Goal: Information Seeking & Learning: Compare options

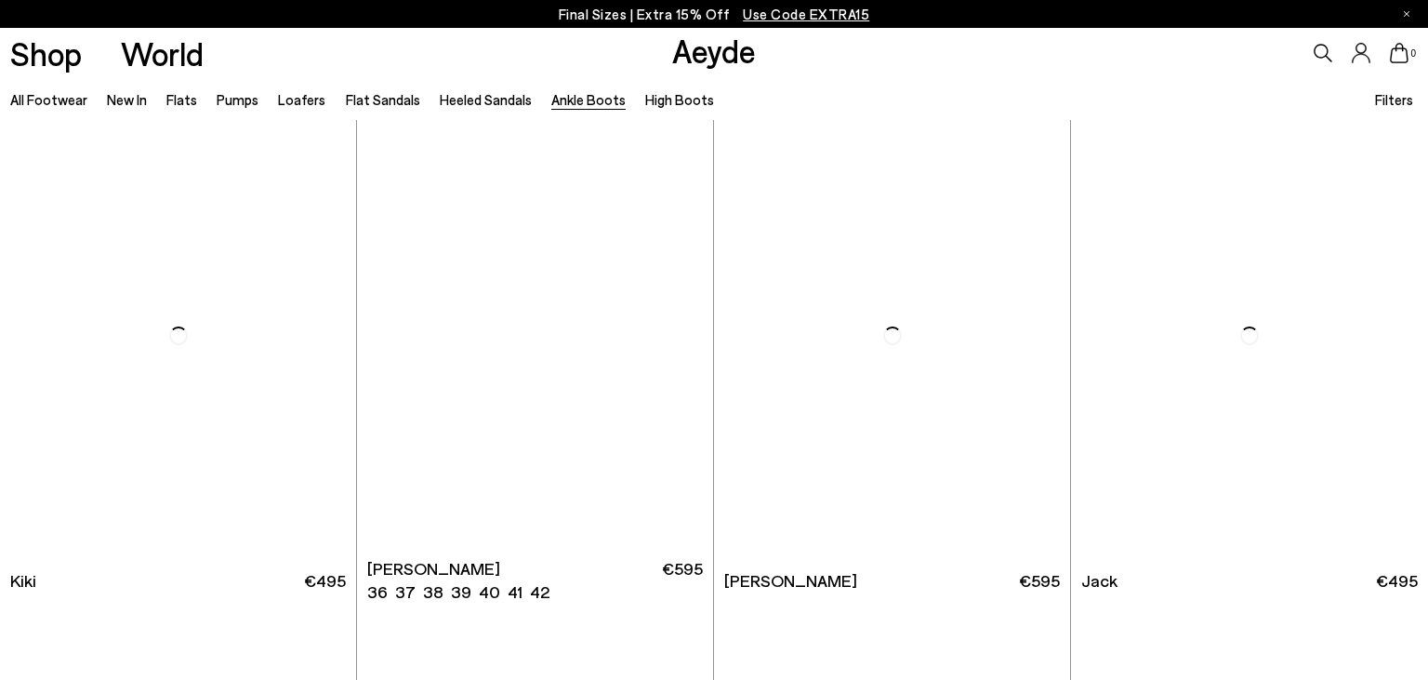
scroll to position [2995, 0]
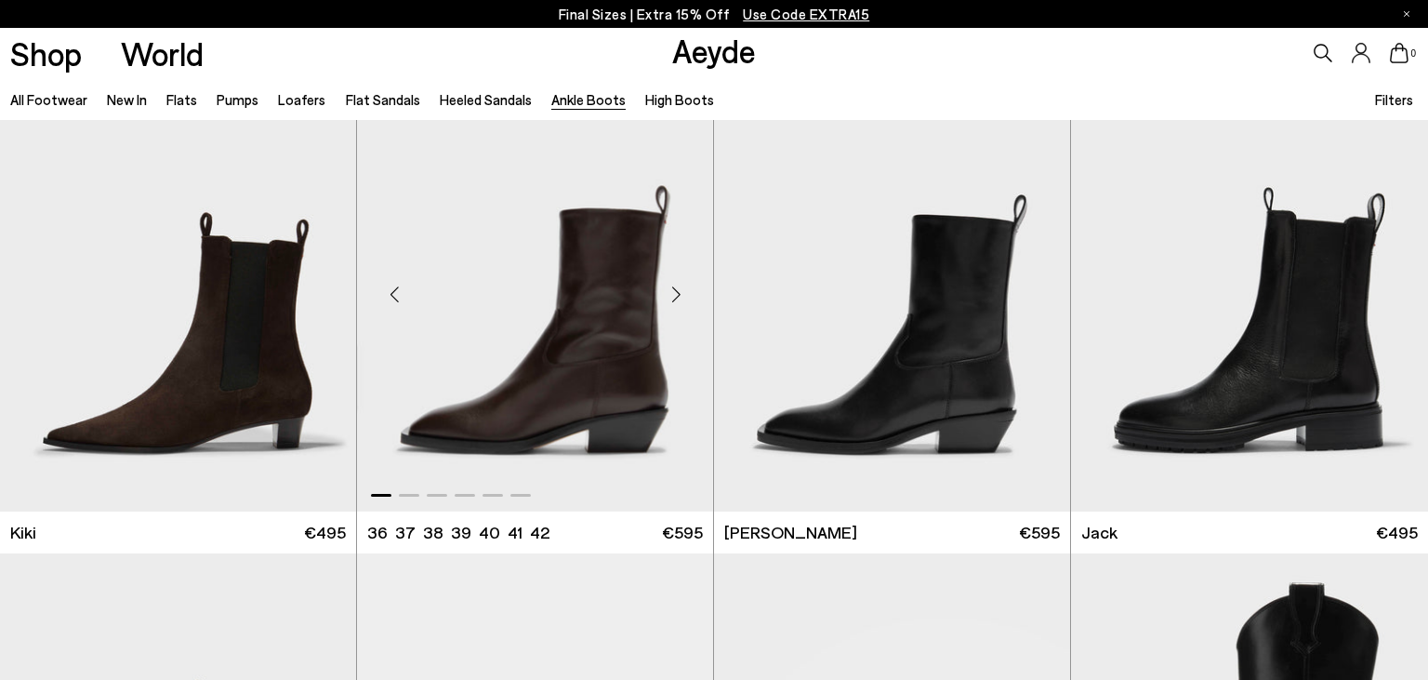
click at [677, 300] on div "Next slide" at bounding box center [676, 295] width 56 height 56
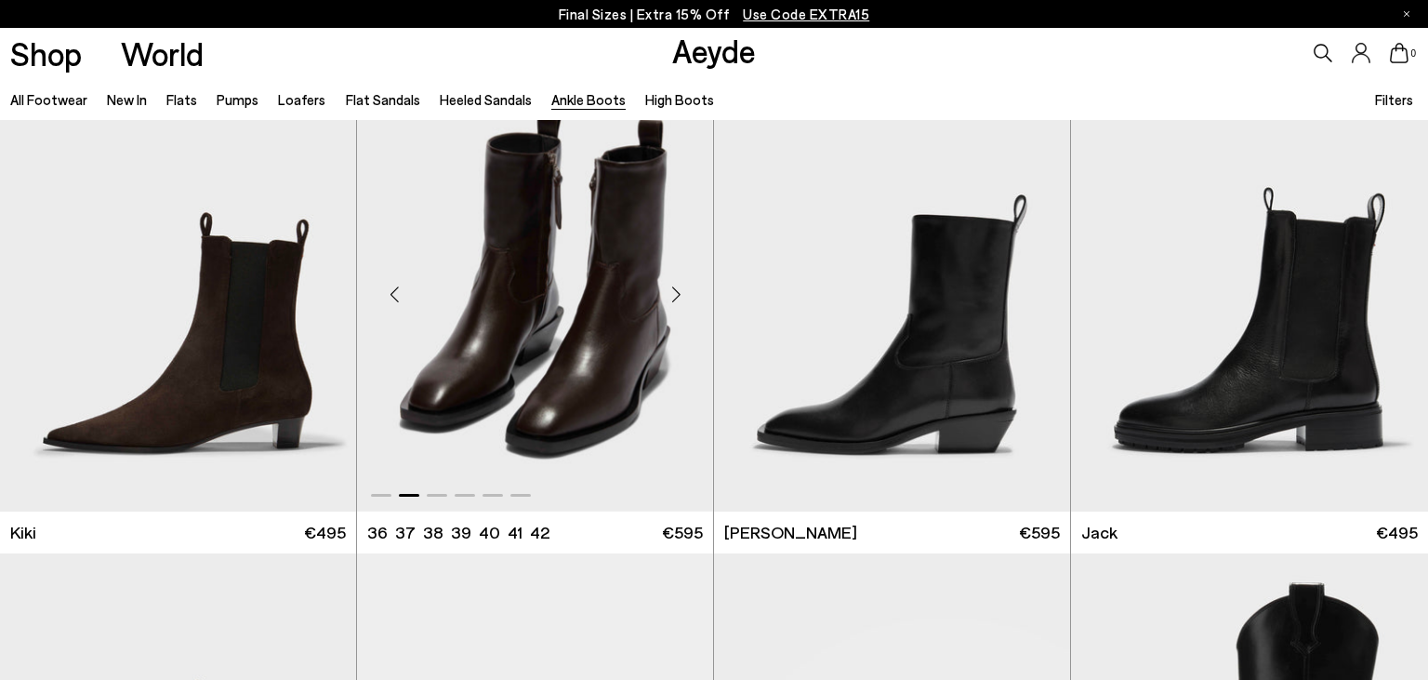
click at [677, 300] on div "Next slide" at bounding box center [676, 295] width 56 height 56
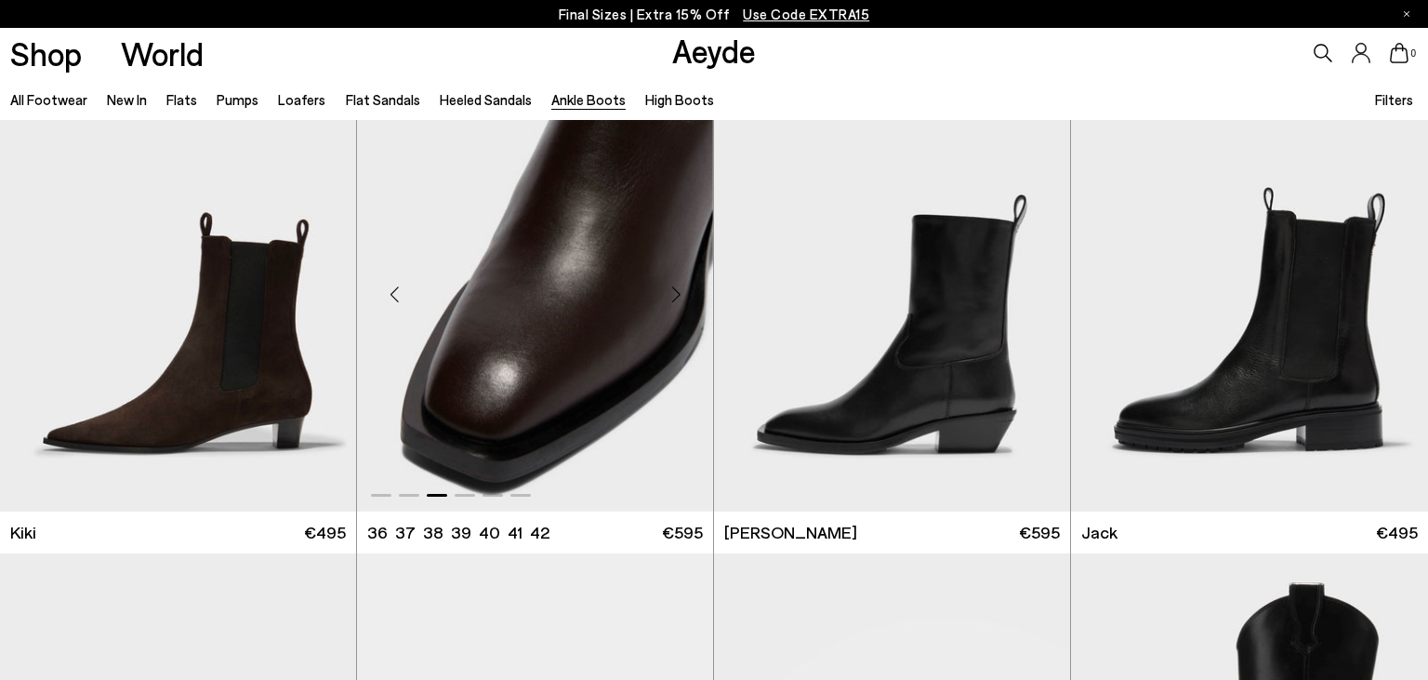
click at [677, 300] on div "Next slide" at bounding box center [676, 295] width 56 height 56
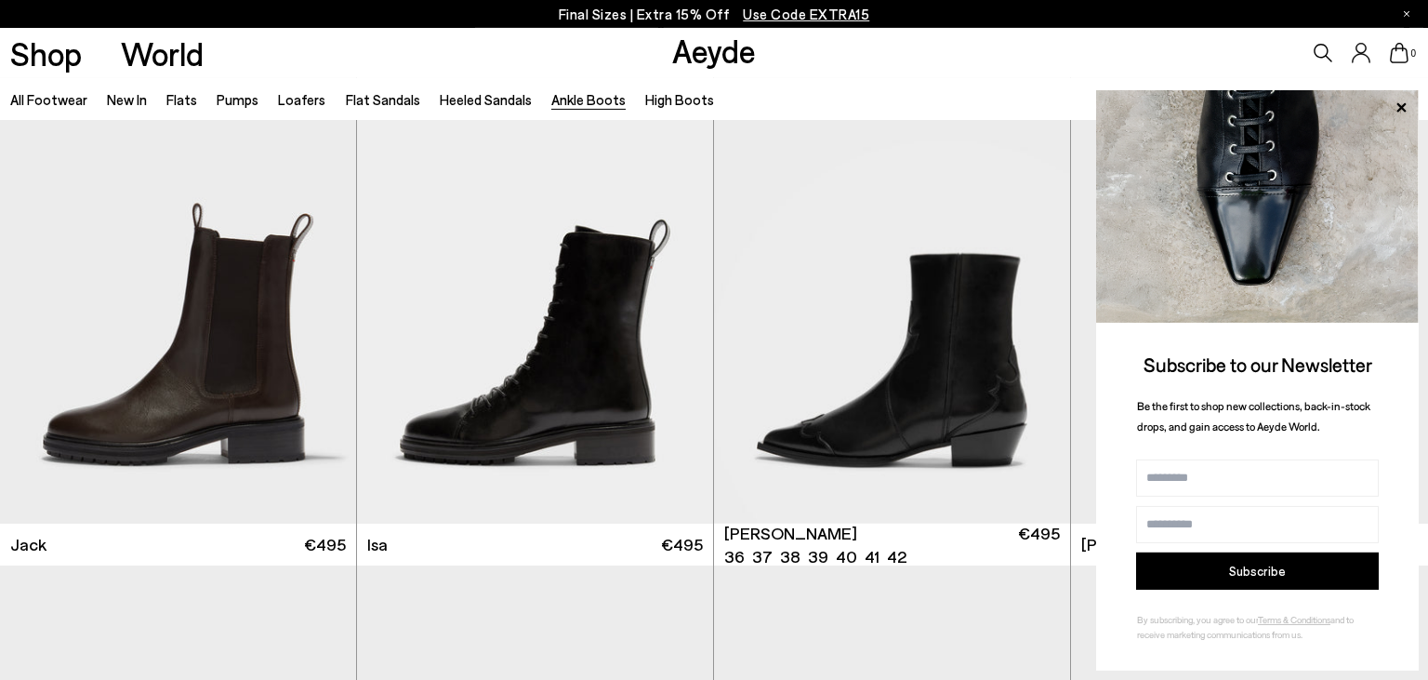
scroll to position [3486, 0]
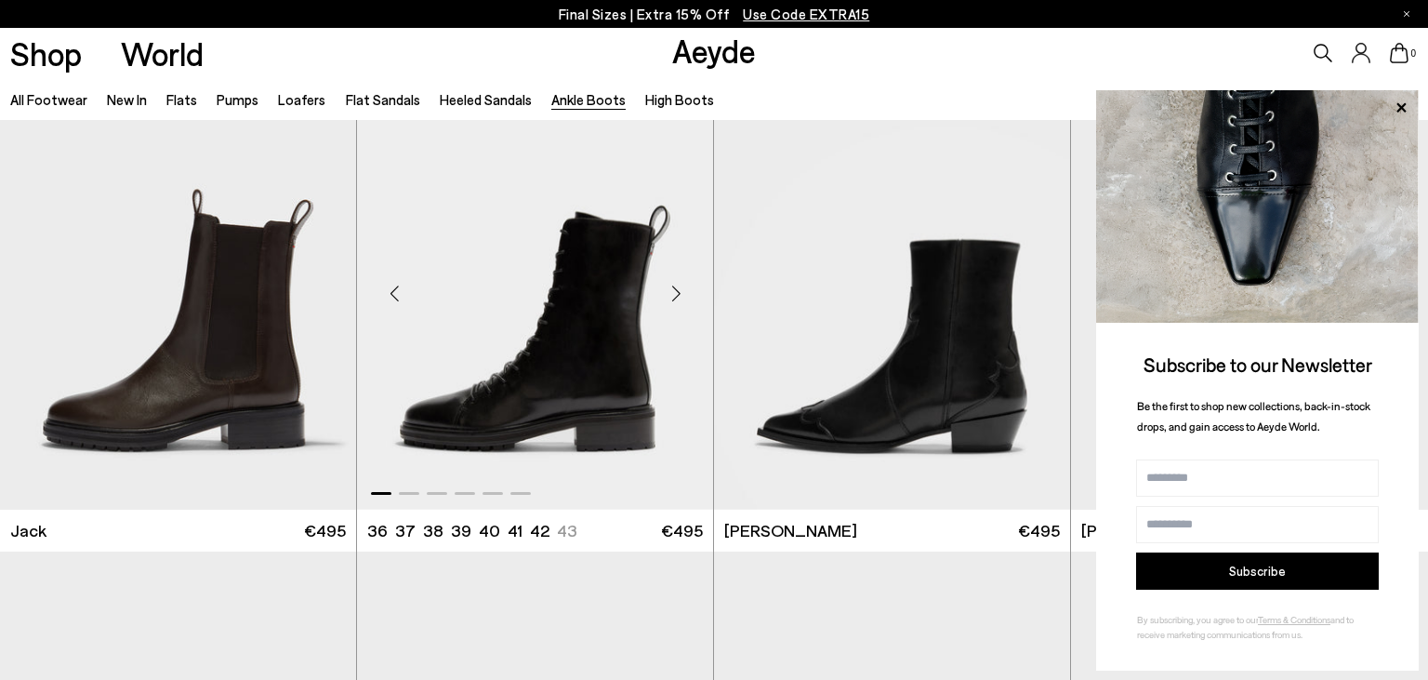
click at [676, 299] on div "Next slide" at bounding box center [676, 293] width 56 height 56
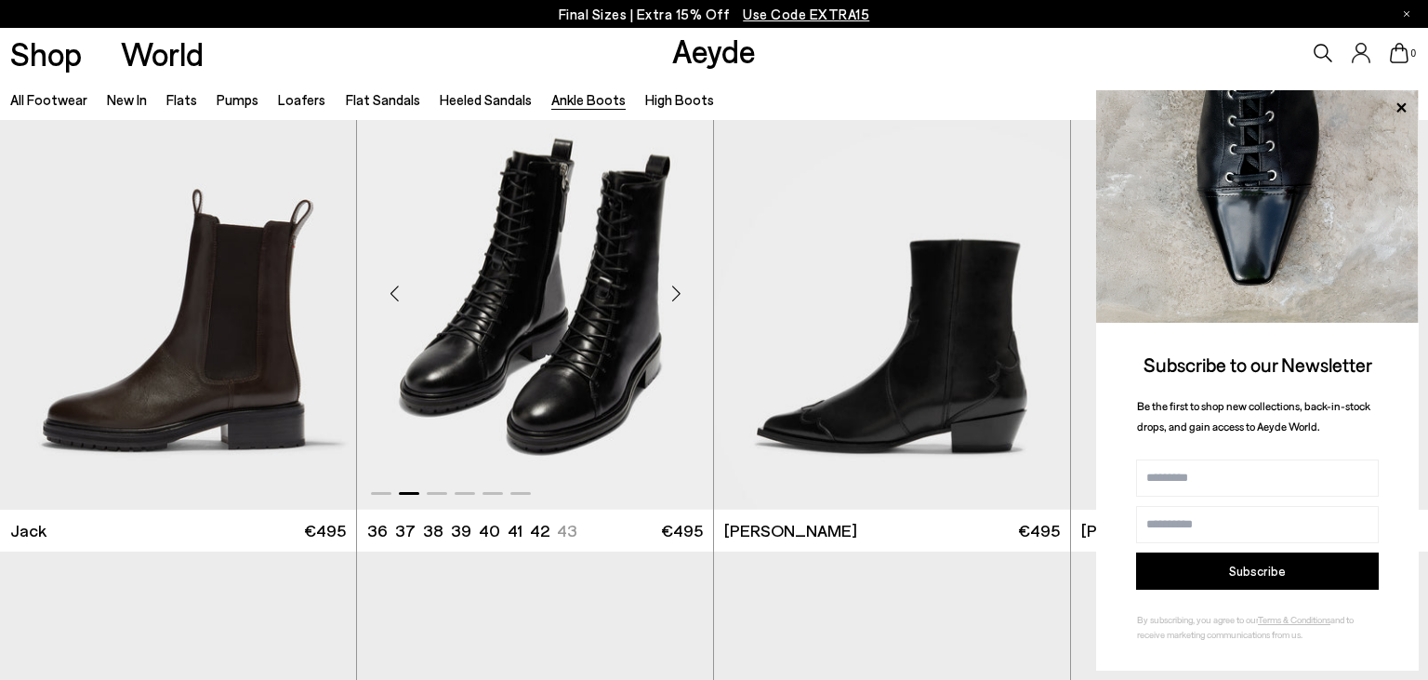
click at [676, 299] on div "Next slide" at bounding box center [676, 293] width 56 height 56
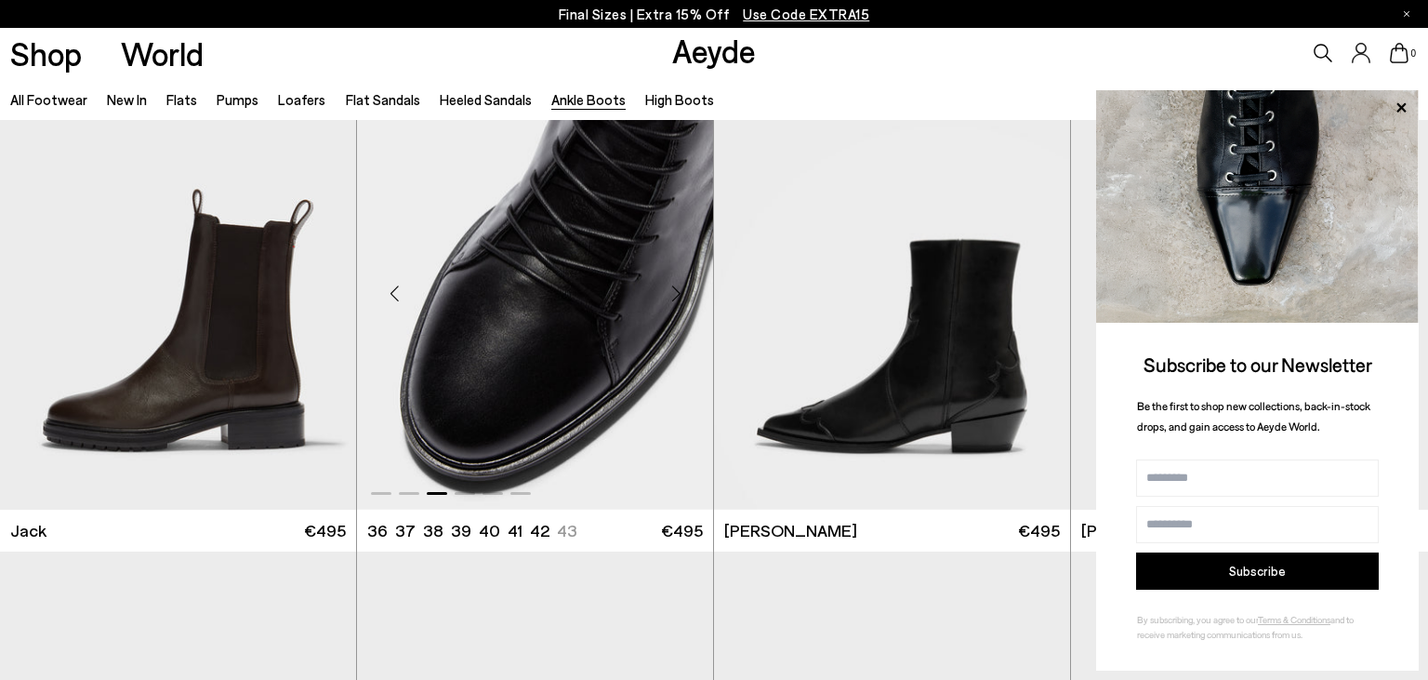
click at [676, 299] on div "Next slide" at bounding box center [676, 293] width 56 height 56
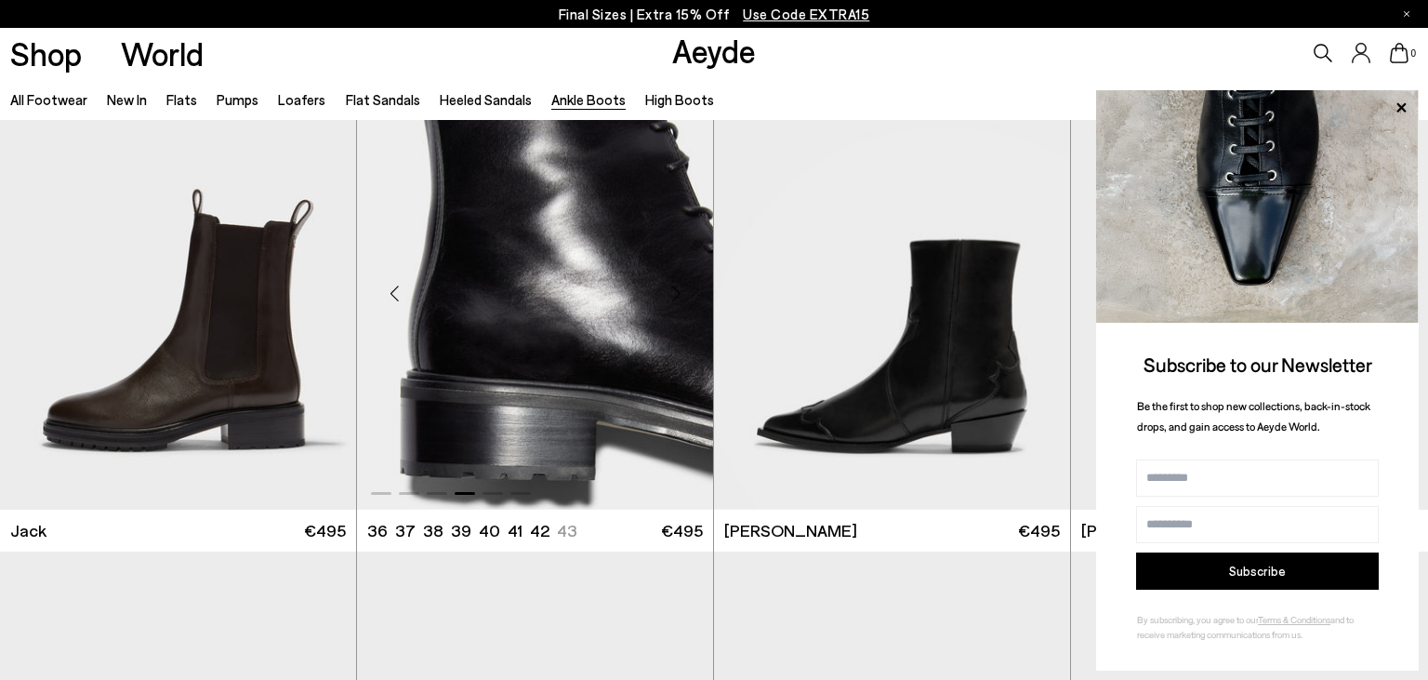
click at [676, 299] on div "Next slide" at bounding box center [676, 293] width 56 height 56
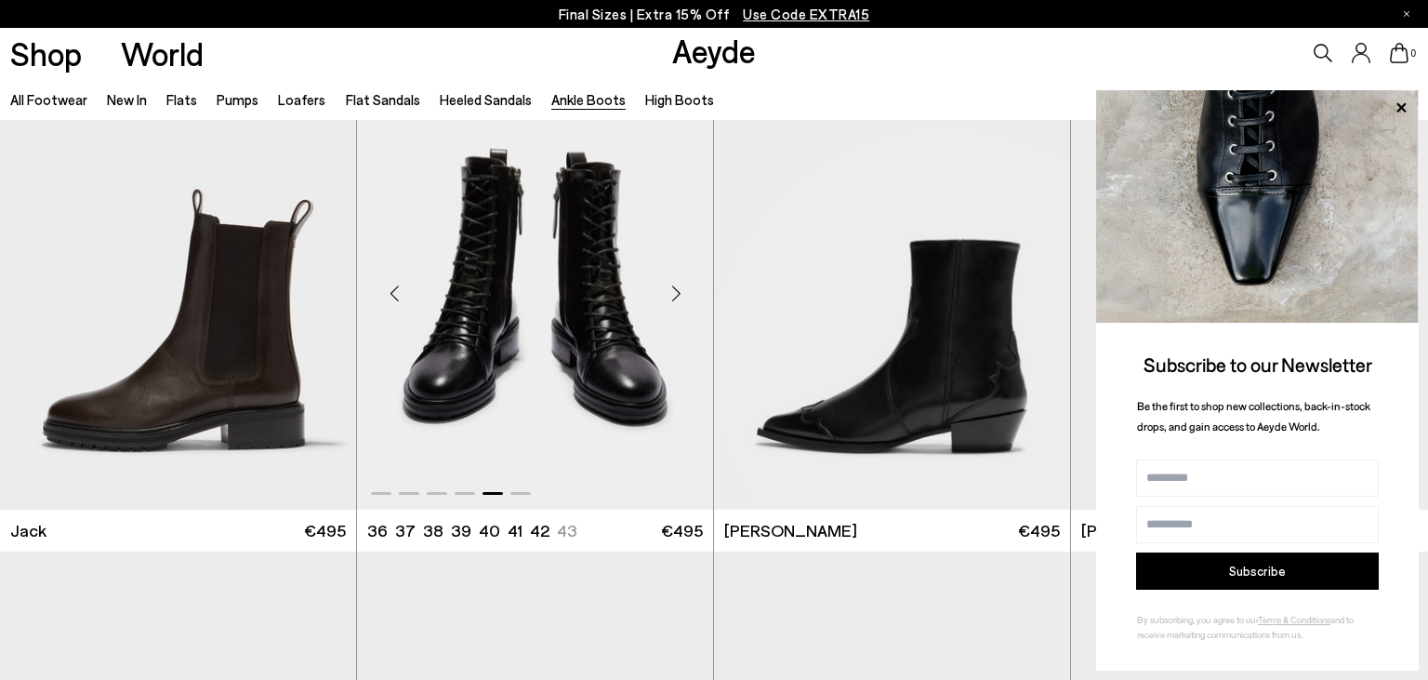
click at [676, 299] on div "Next slide" at bounding box center [676, 293] width 56 height 56
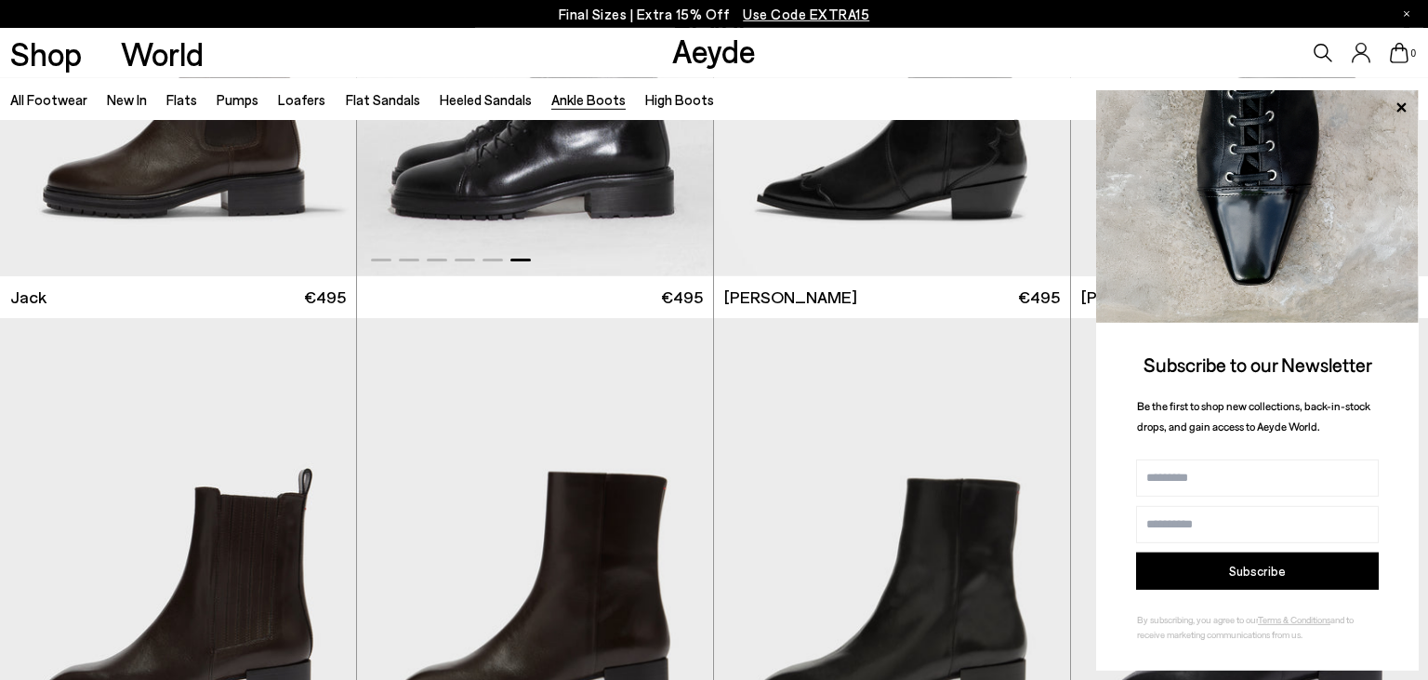
scroll to position [3682, 0]
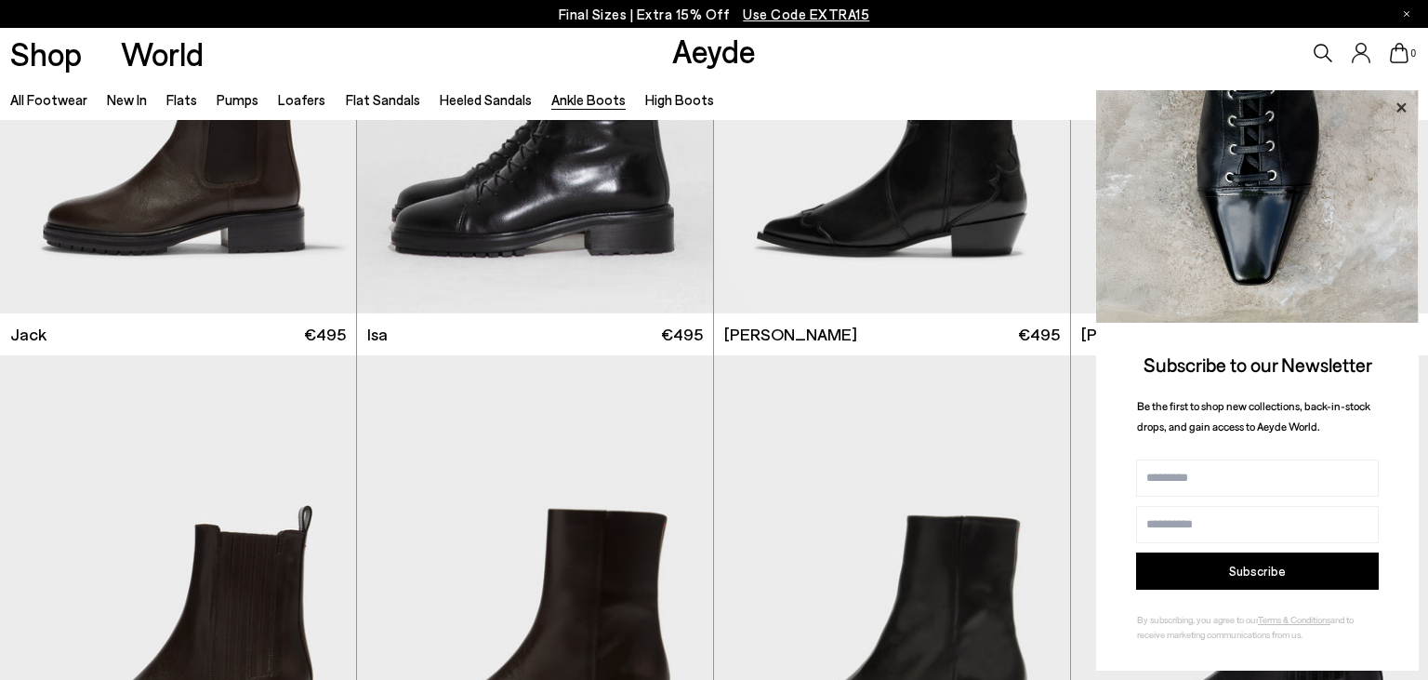
click at [1405, 102] on icon at bounding box center [1401, 108] width 24 height 24
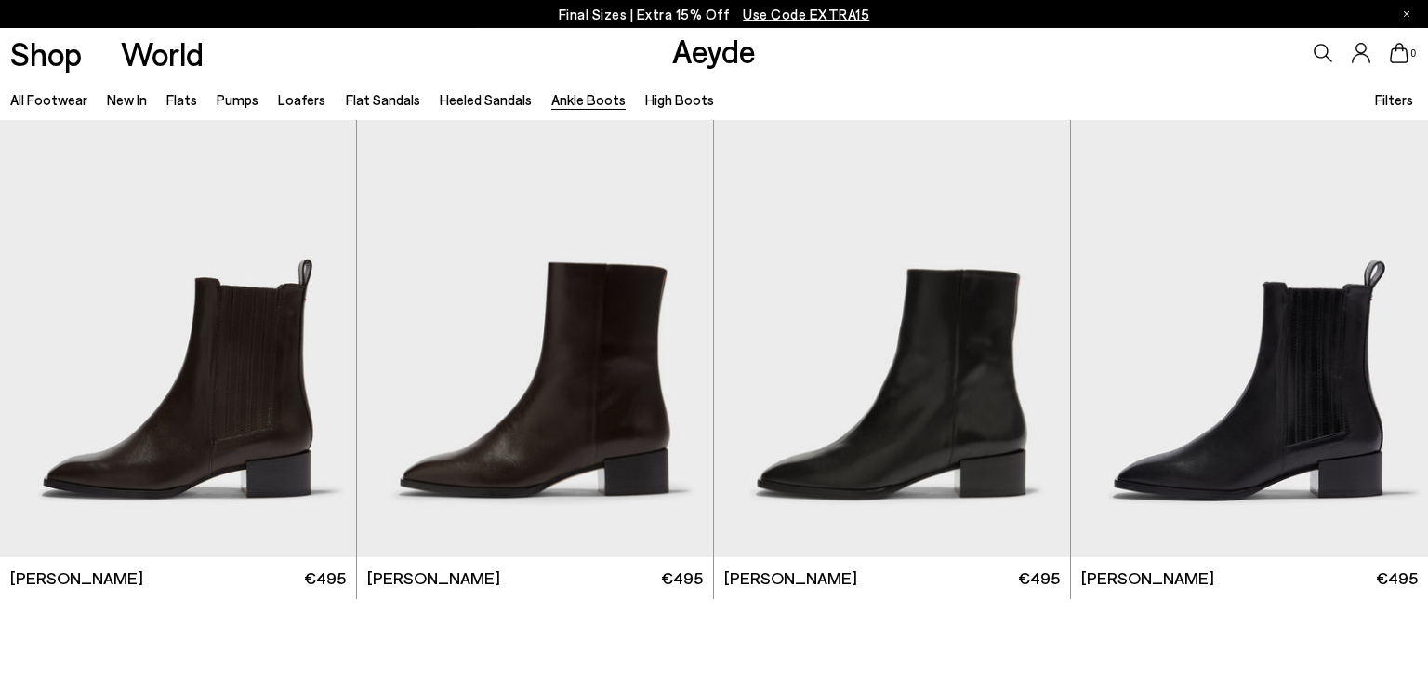
scroll to position [3977, 0]
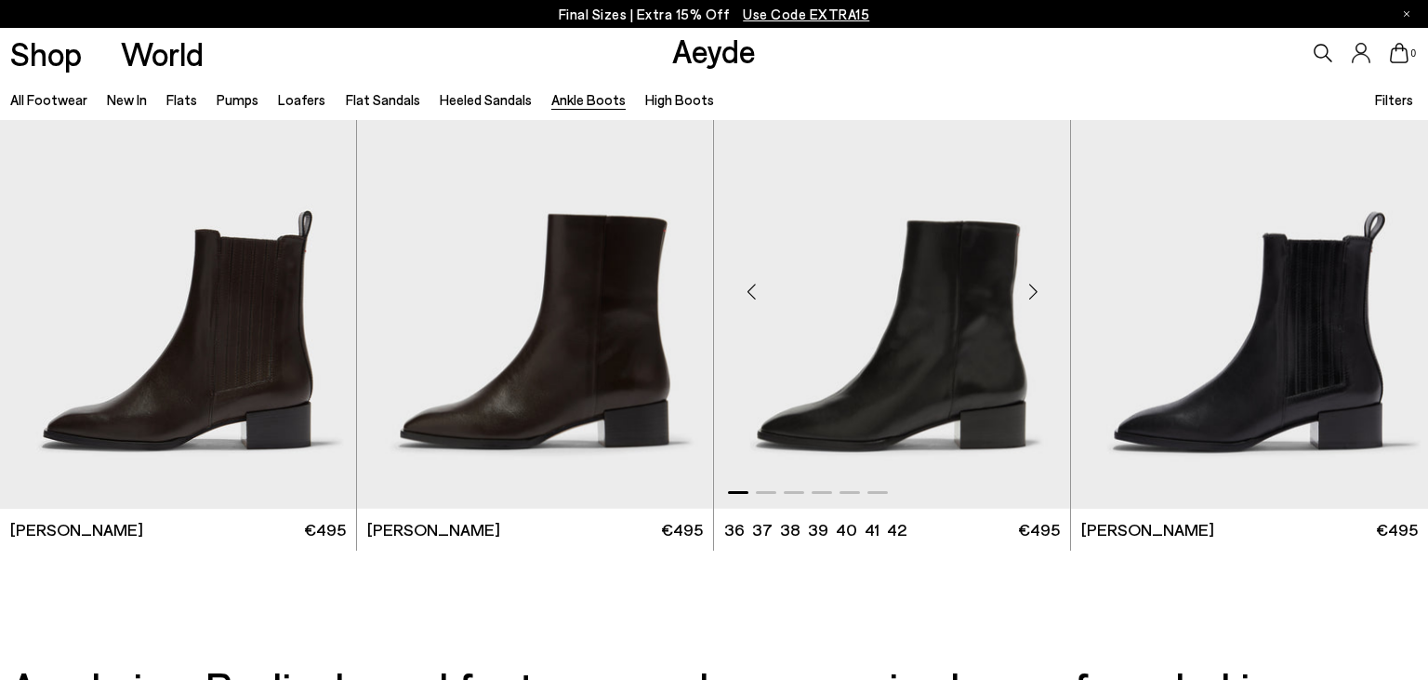
click at [1032, 297] on div "Next slide" at bounding box center [1033, 292] width 56 height 56
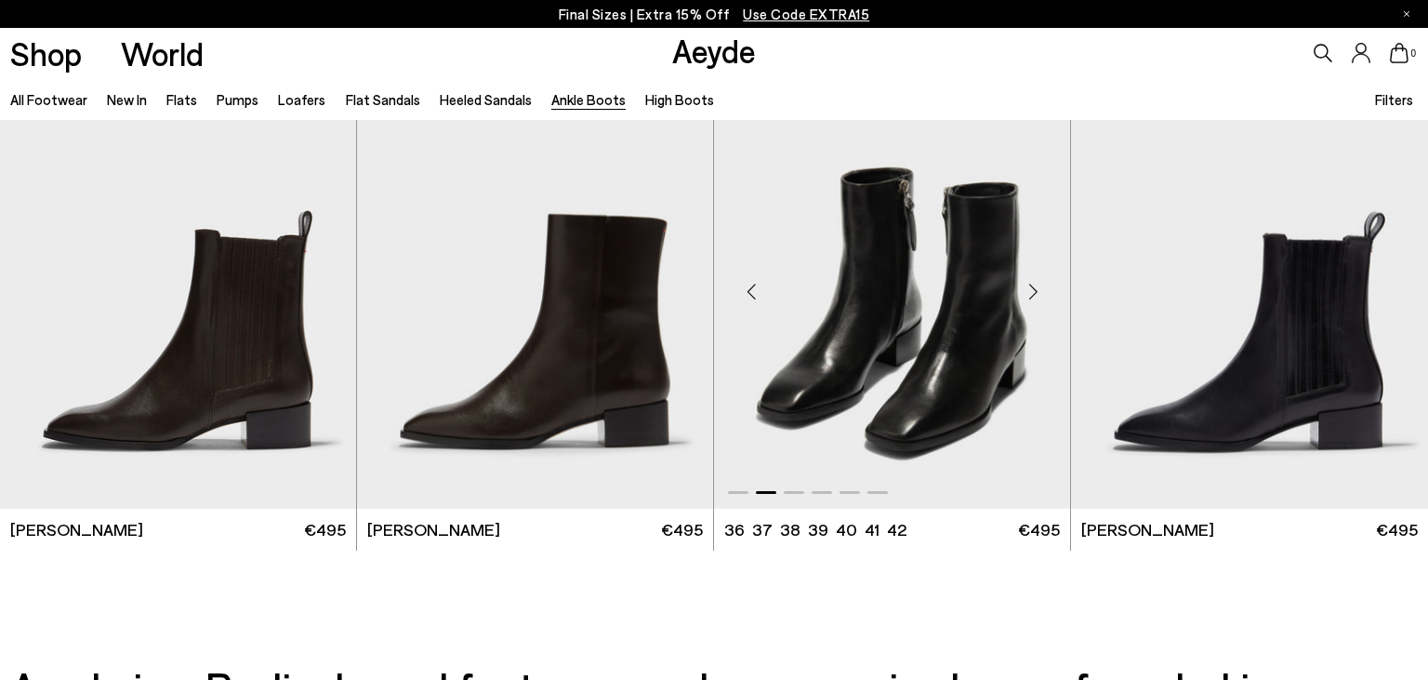
click at [1032, 297] on div "Next slide" at bounding box center [1033, 292] width 56 height 56
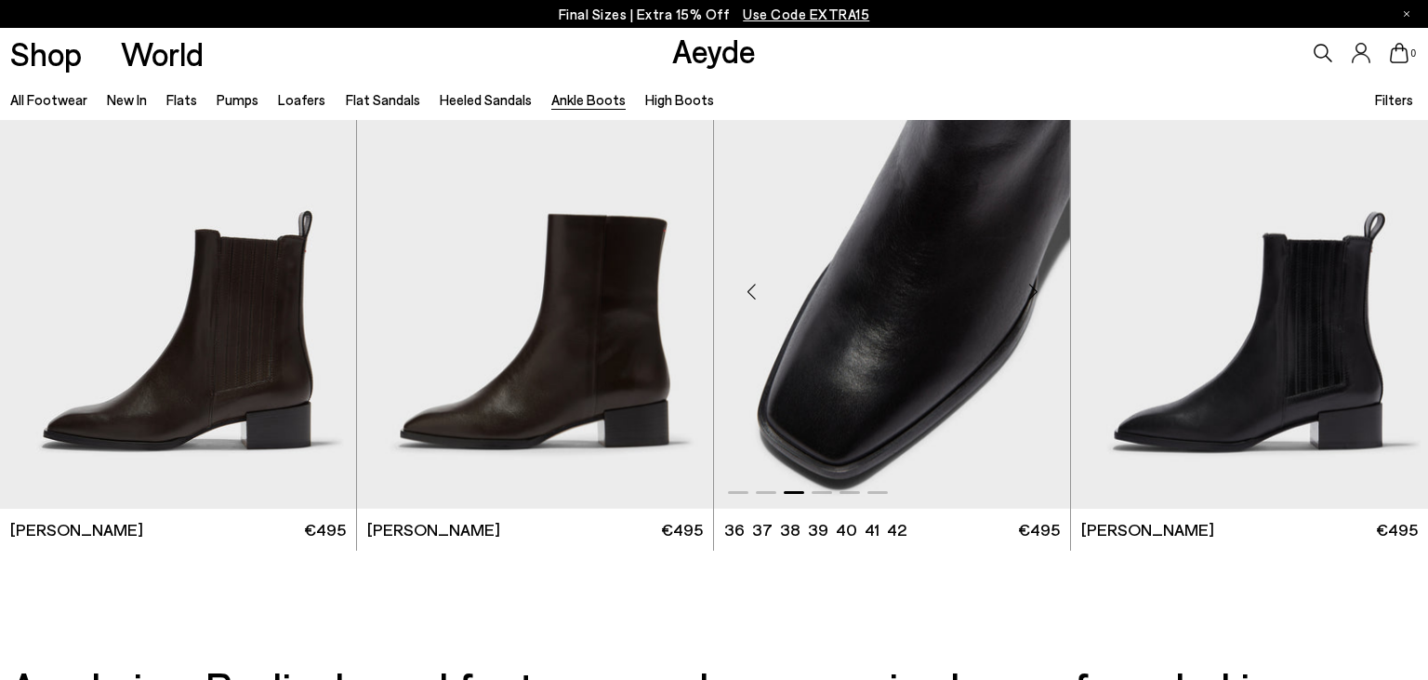
click at [1032, 297] on div "Next slide" at bounding box center [1033, 292] width 56 height 56
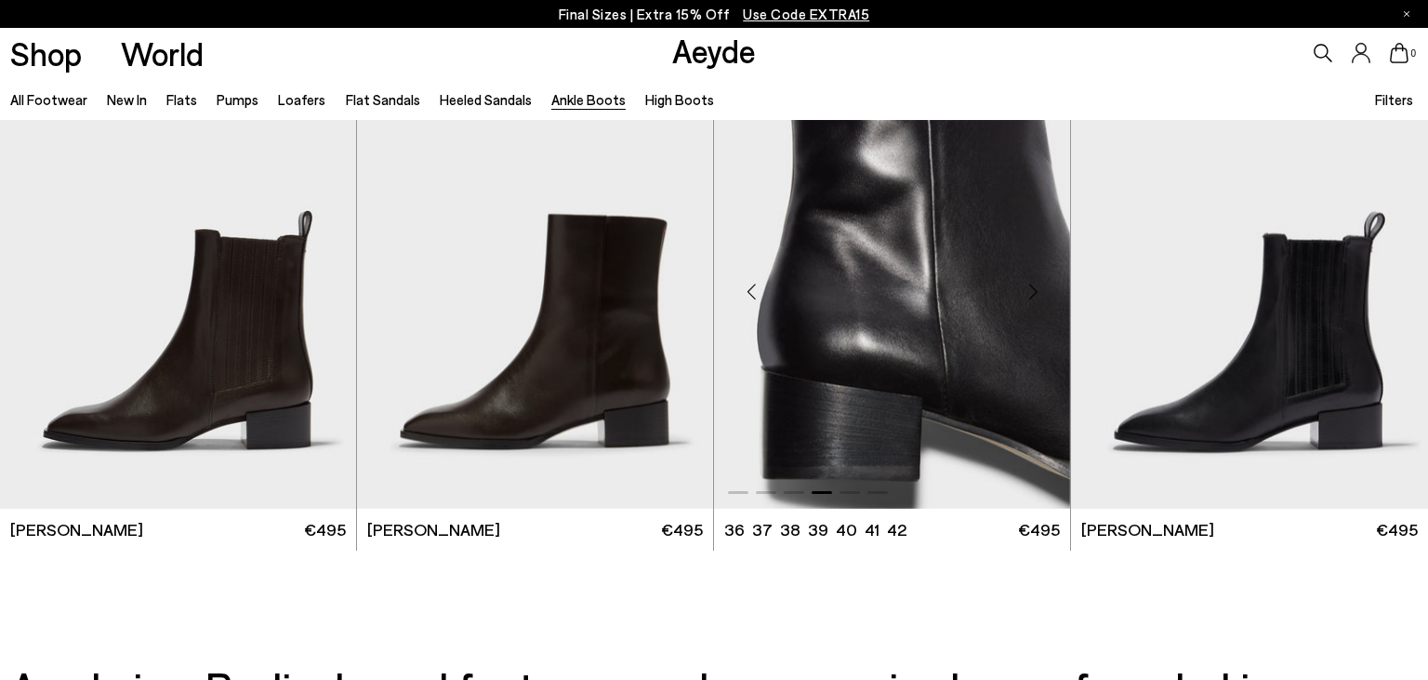
click at [1032, 297] on div "Next slide" at bounding box center [1033, 292] width 56 height 56
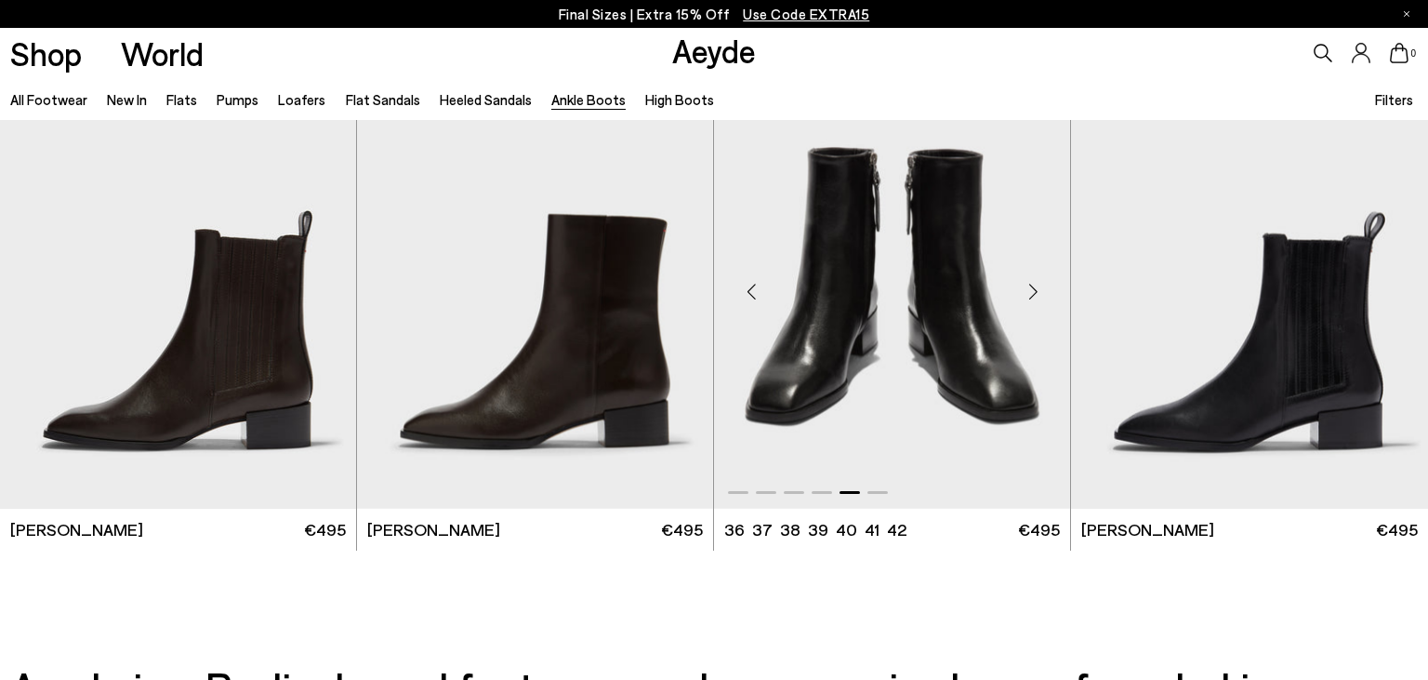
click at [1032, 297] on div "Next slide" at bounding box center [1033, 292] width 56 height 56
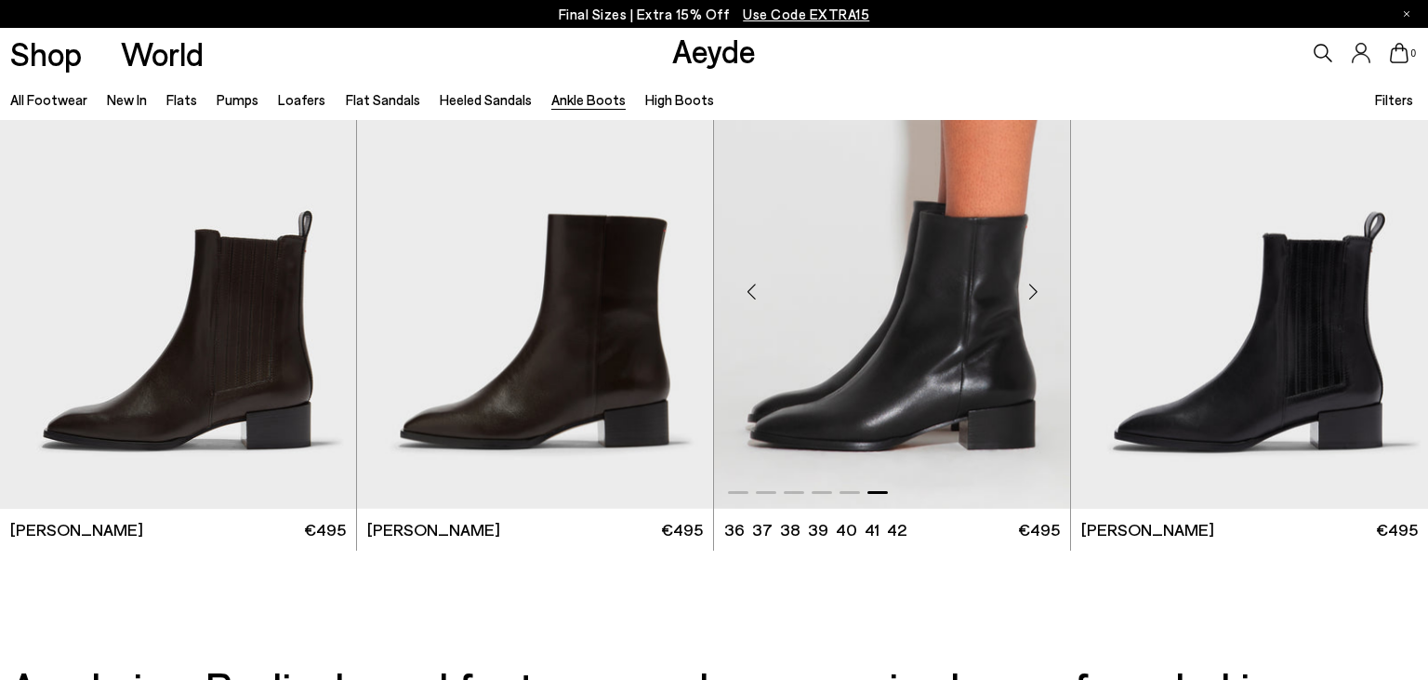
click at [1032, 297] on div "Next slide" at bounding box center [1033, 292] width 56 height 56
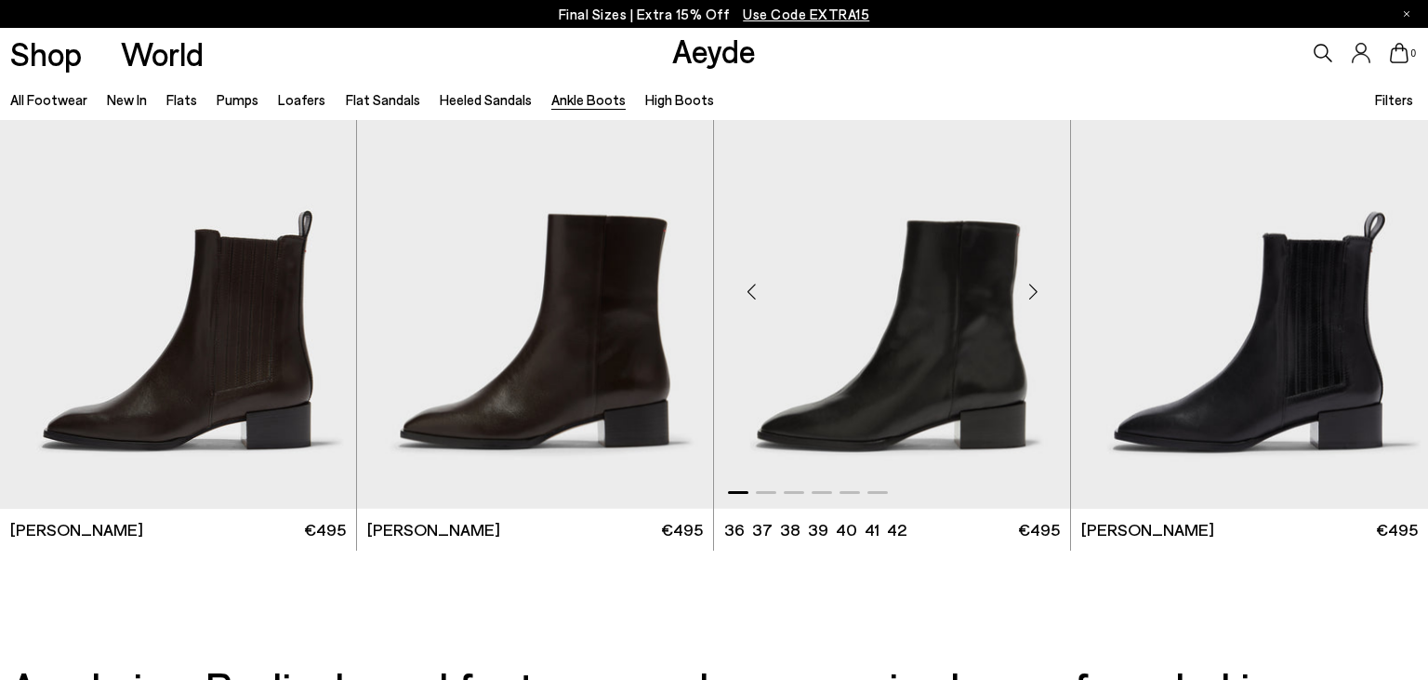
click at [1032, 297] on div "Next slide" at bounding box center [1033, 292] width 56 height 56
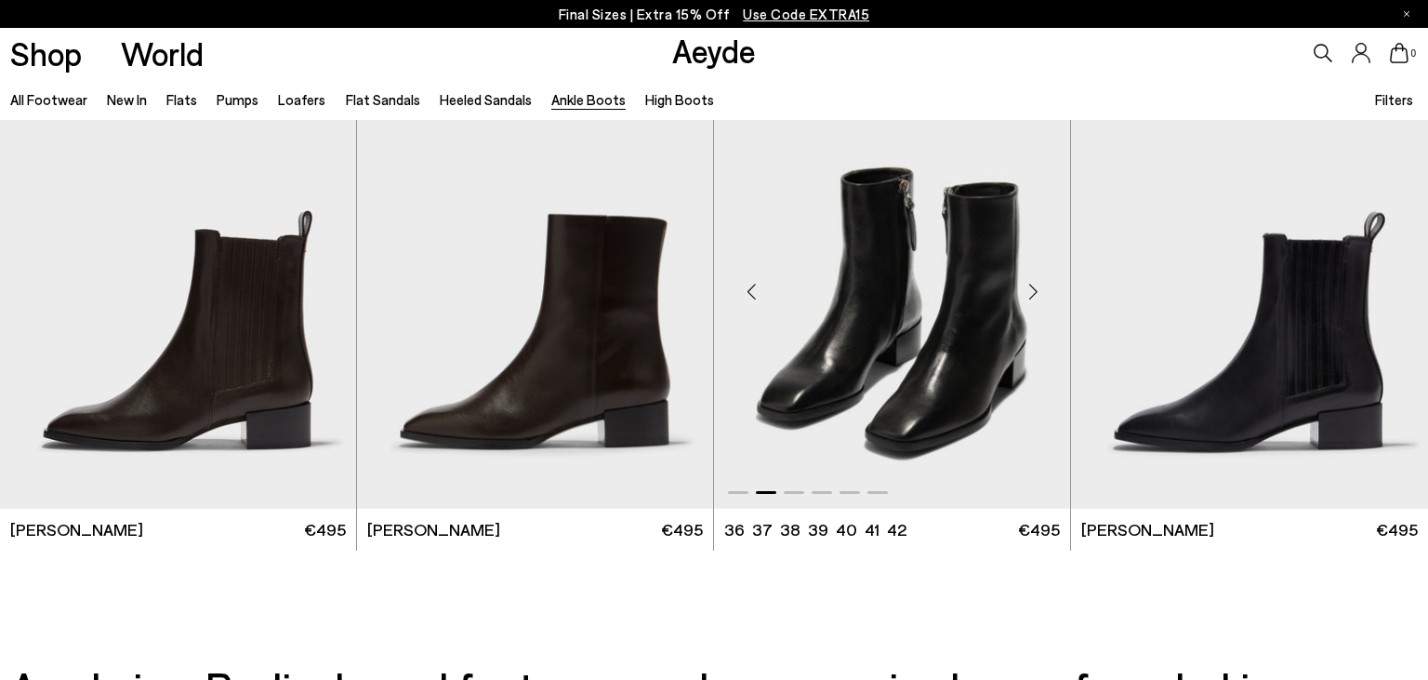
click at [1032, 297] on div "Next slide" at bounding box center [1033, 292] width 56 height 56
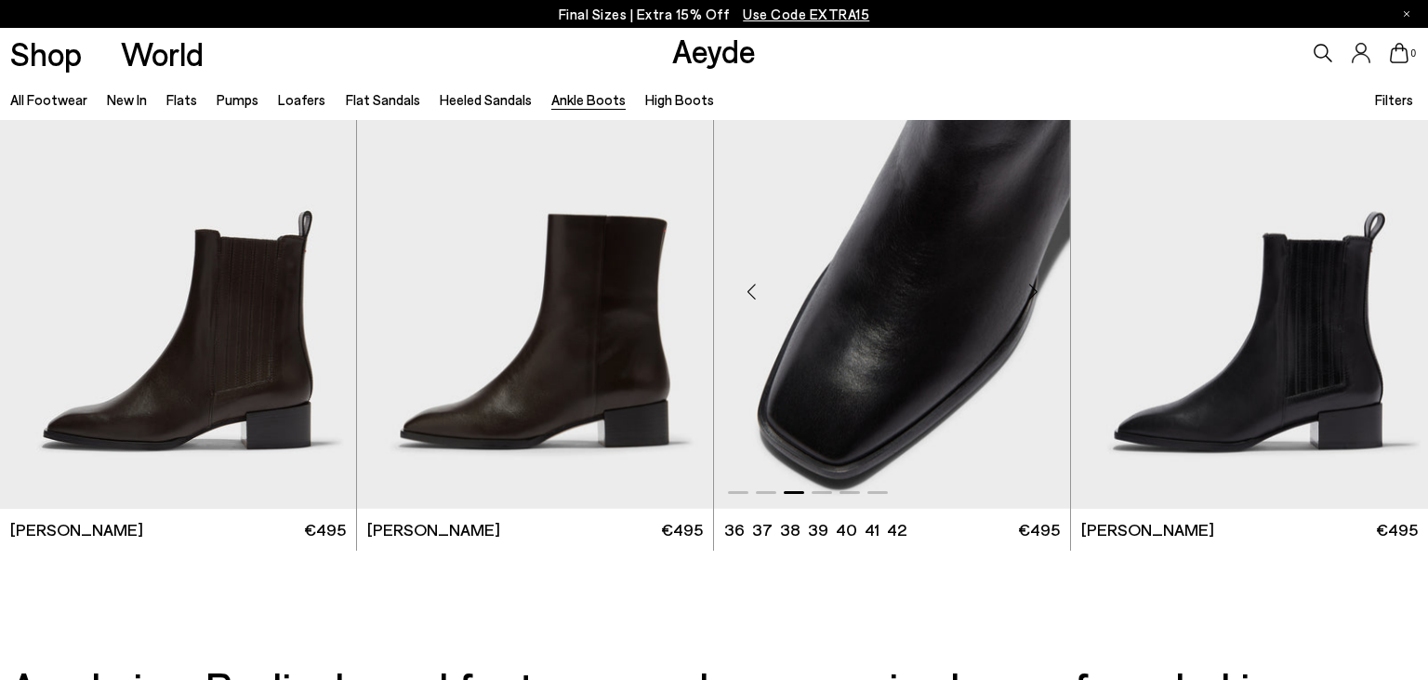
click at [1032, 297] on div "Next slide" at bounding box center [1033, 292] width 56 height 56
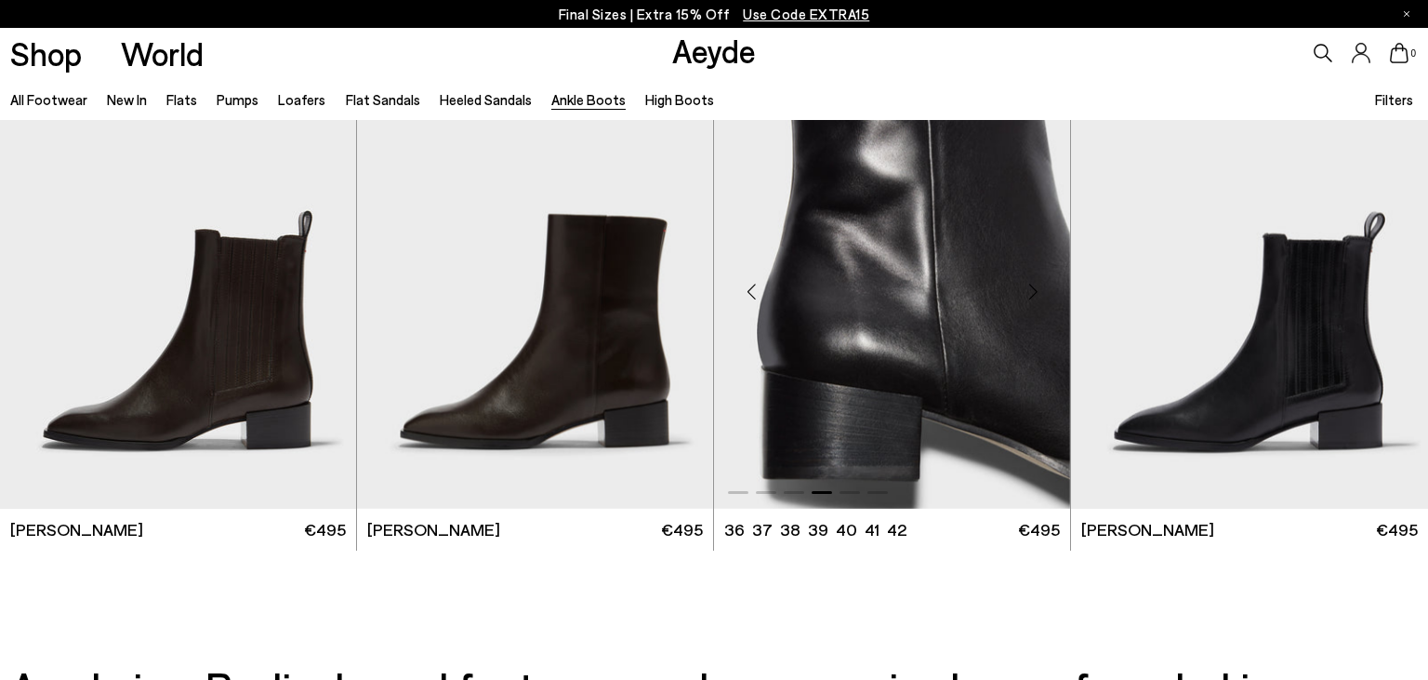
click at [1032, 297] on div "Next slide" at bounding box center [1033, 292] width 56 height 56
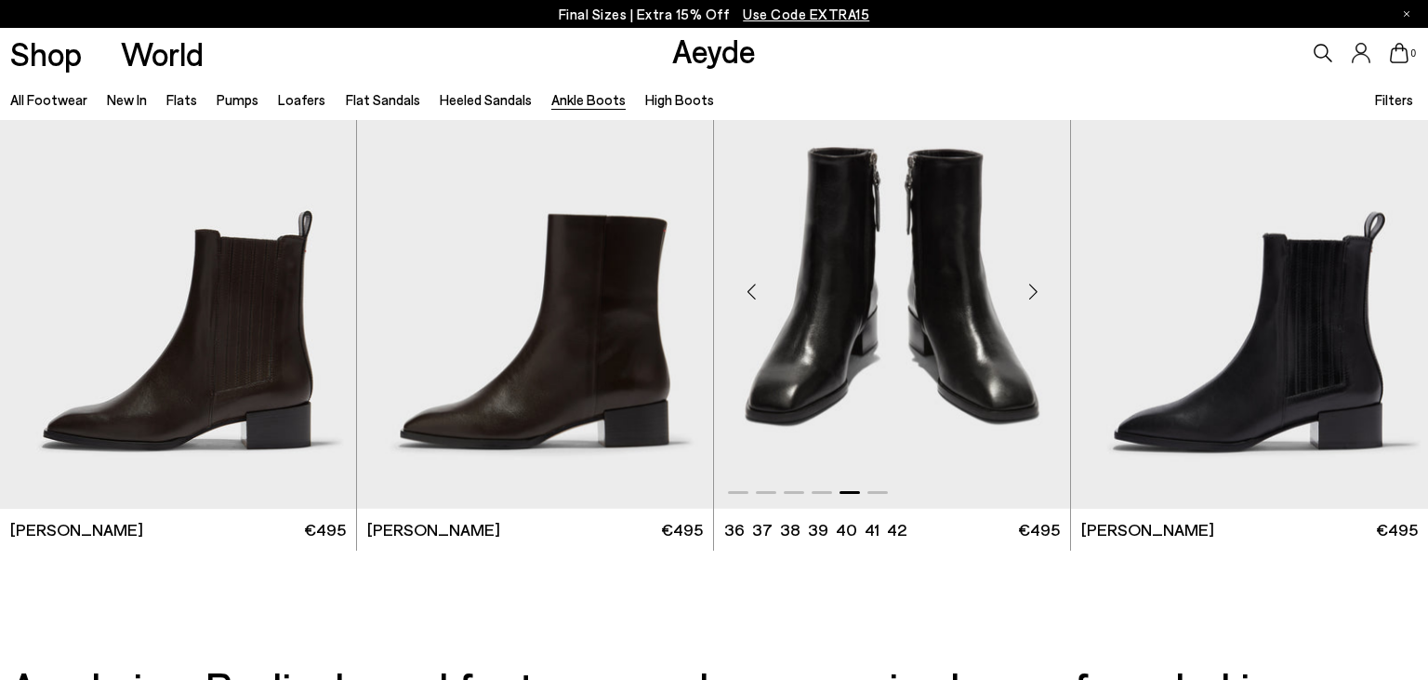
click at [1032, 297] on div "Next slide" at bounding box center [1033, 292] width 56 height 56
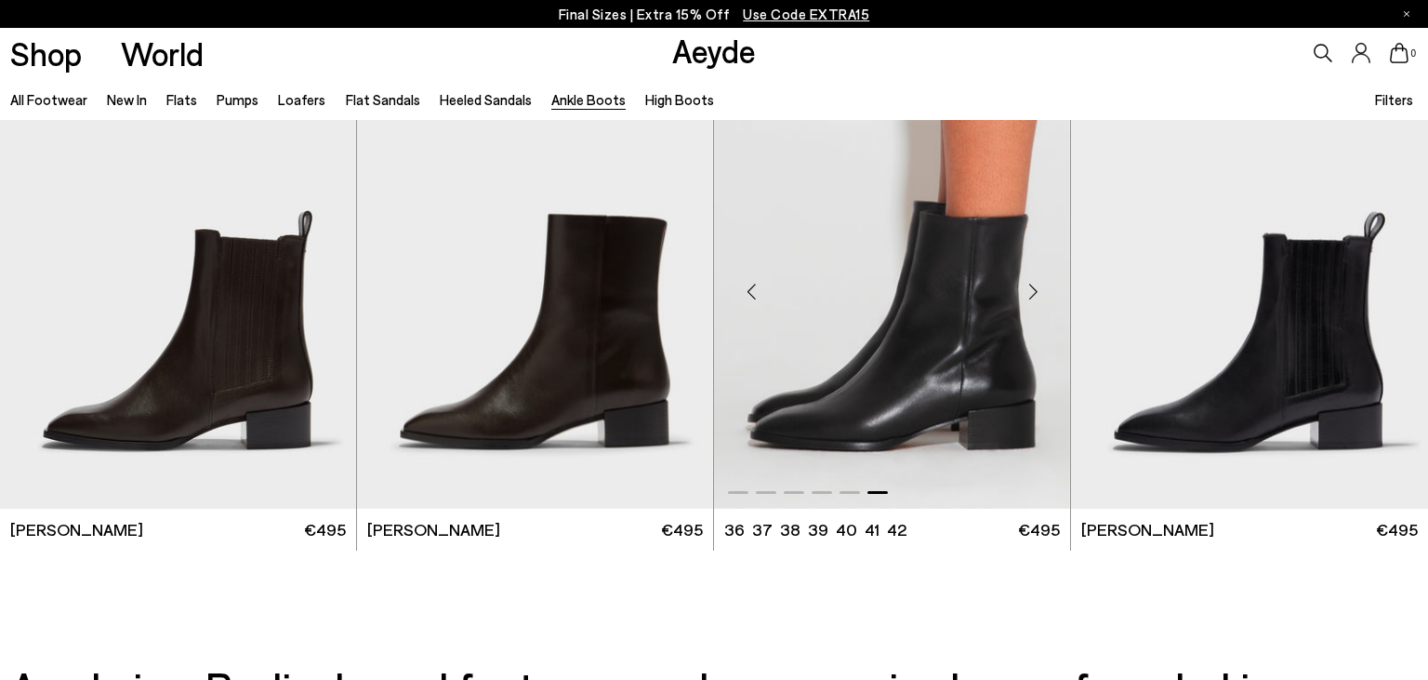
click at [1032, 297] on div "Next slide" at bounding box center [1033, 292] width 56 height 56
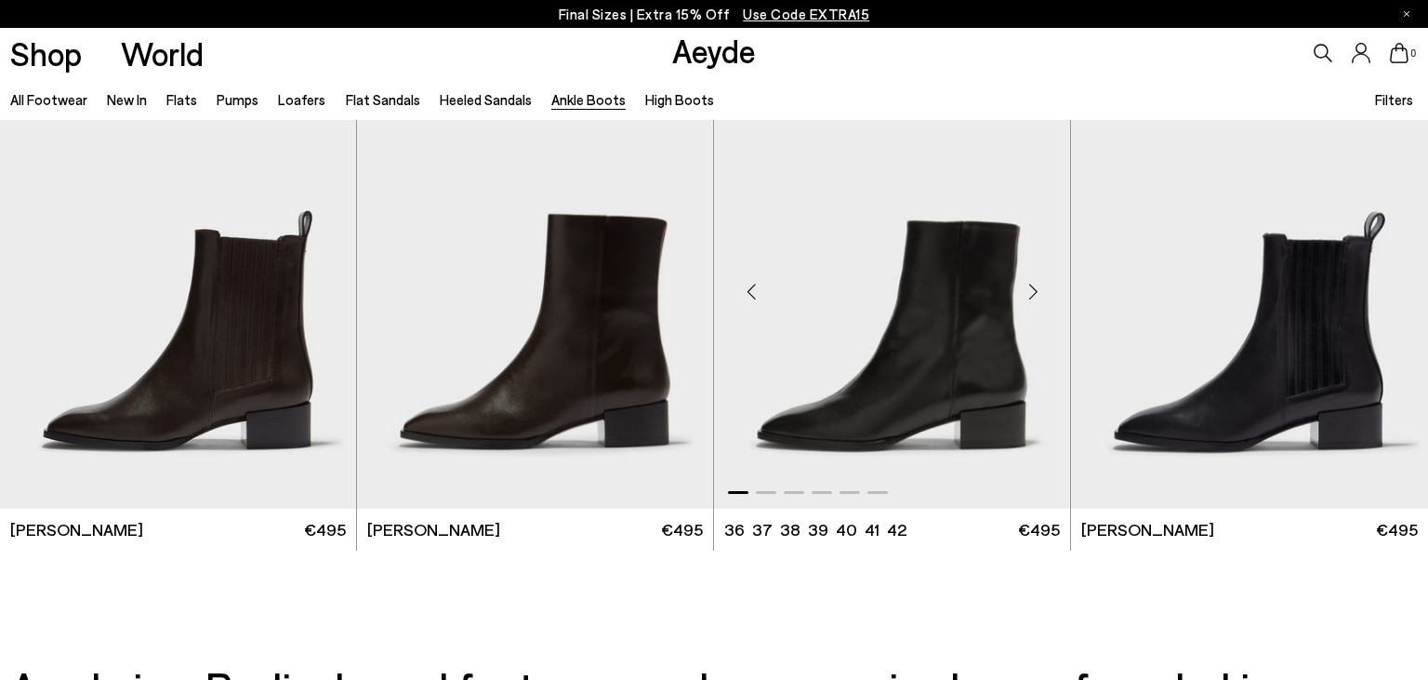
click at [1032, 297] on div "Next slide" at bounding box center [1033, 292] width 56 height 56
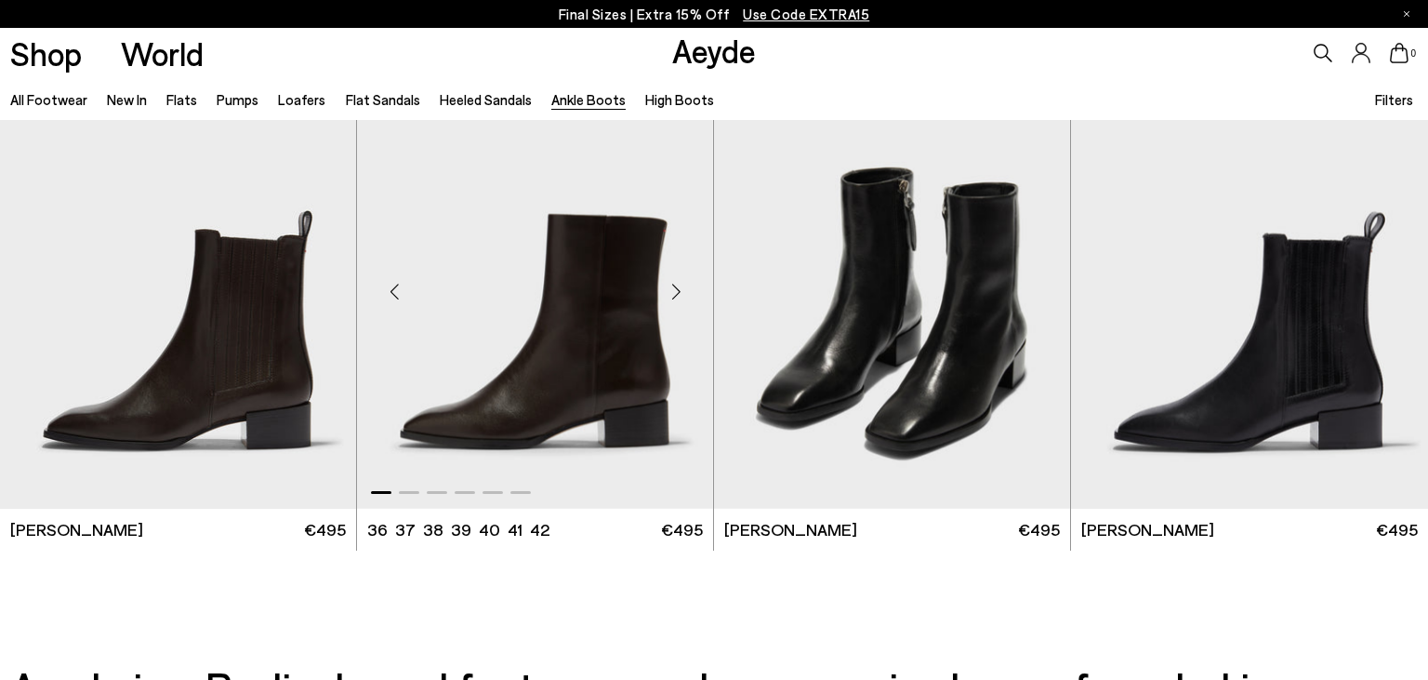
click at [677, 294] on div "Next slide" at bounding box center [676, 292] width 56 height 56
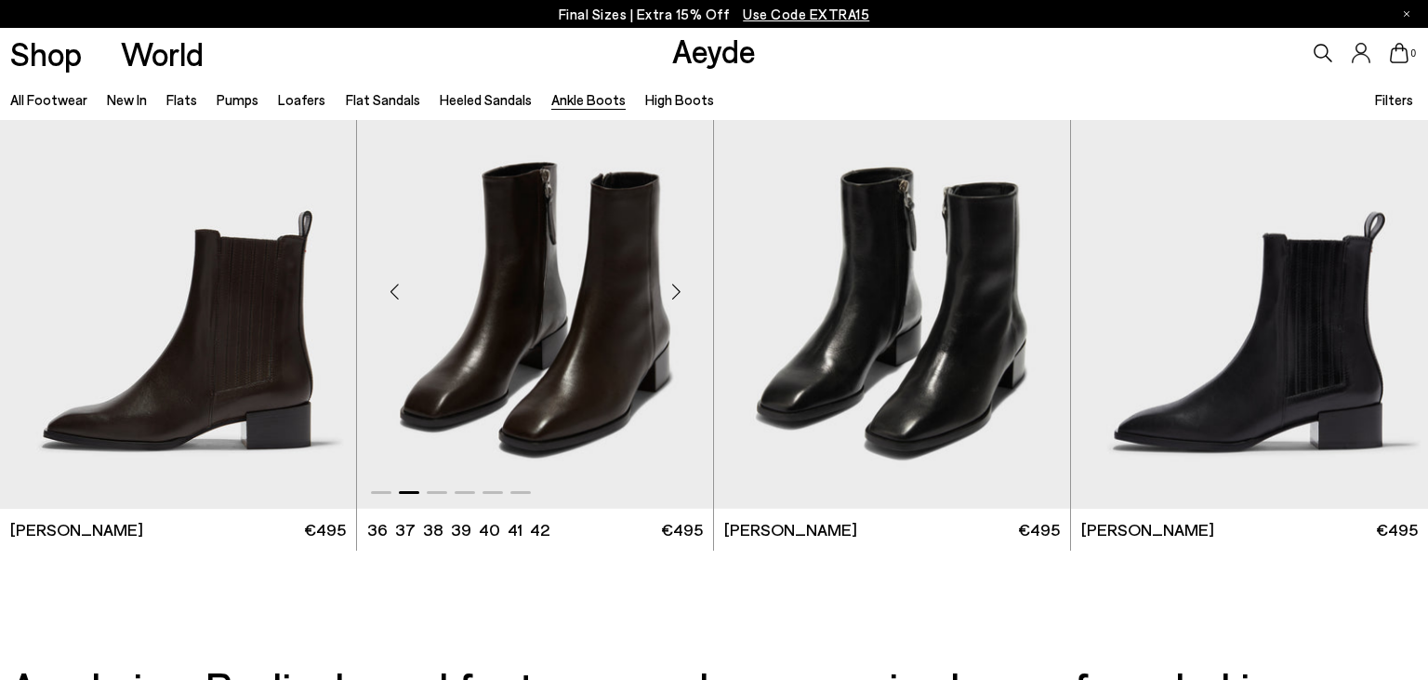
click at [677, 294] on div "Next slide" at bounding box center [676, 292] width 56 height 56
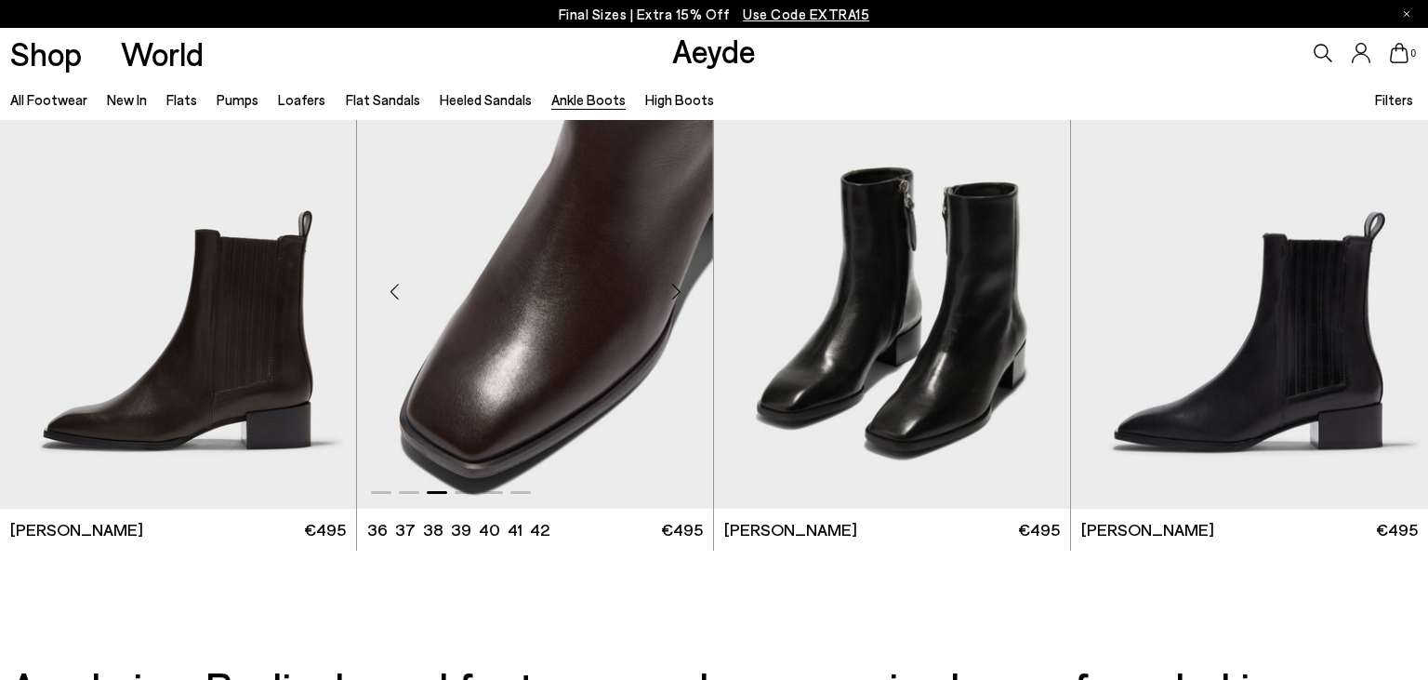
click at [677, 294] on div "Next slide" at bounding box center [676, 292] width 56 height 56
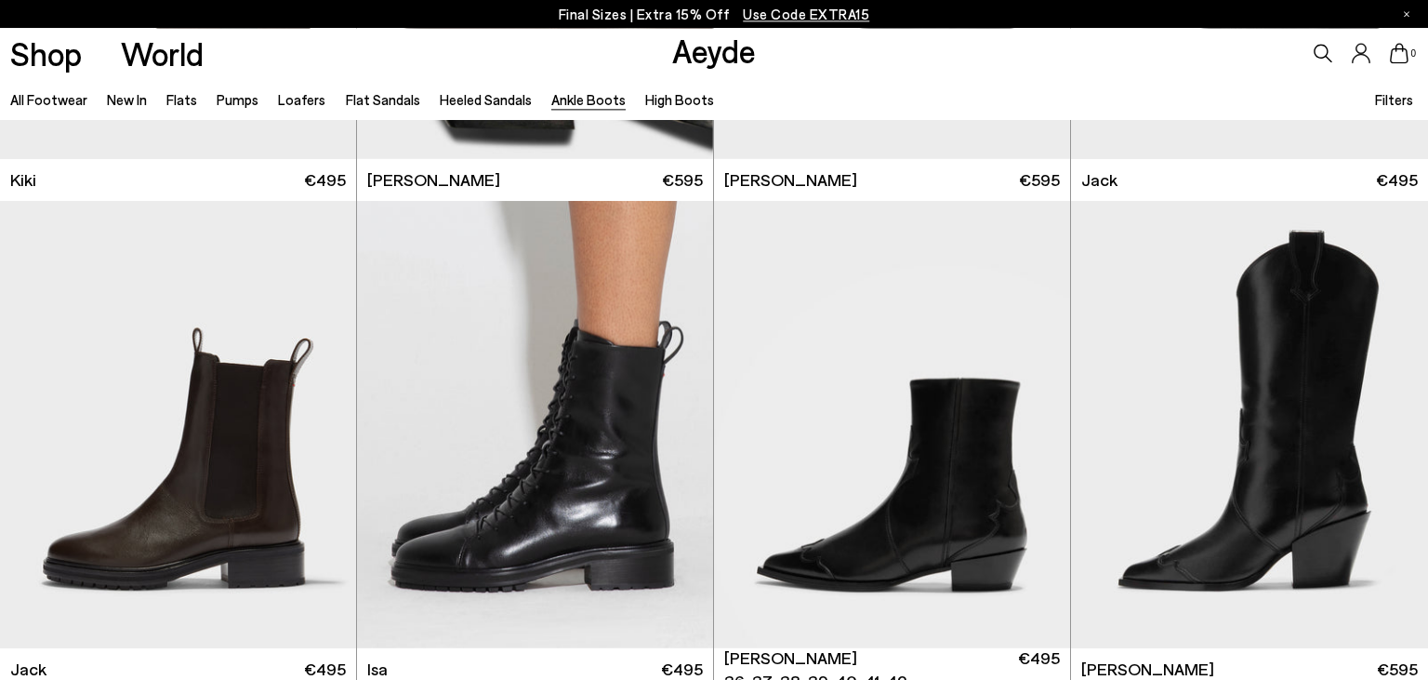
scroll to position [3387, 0]
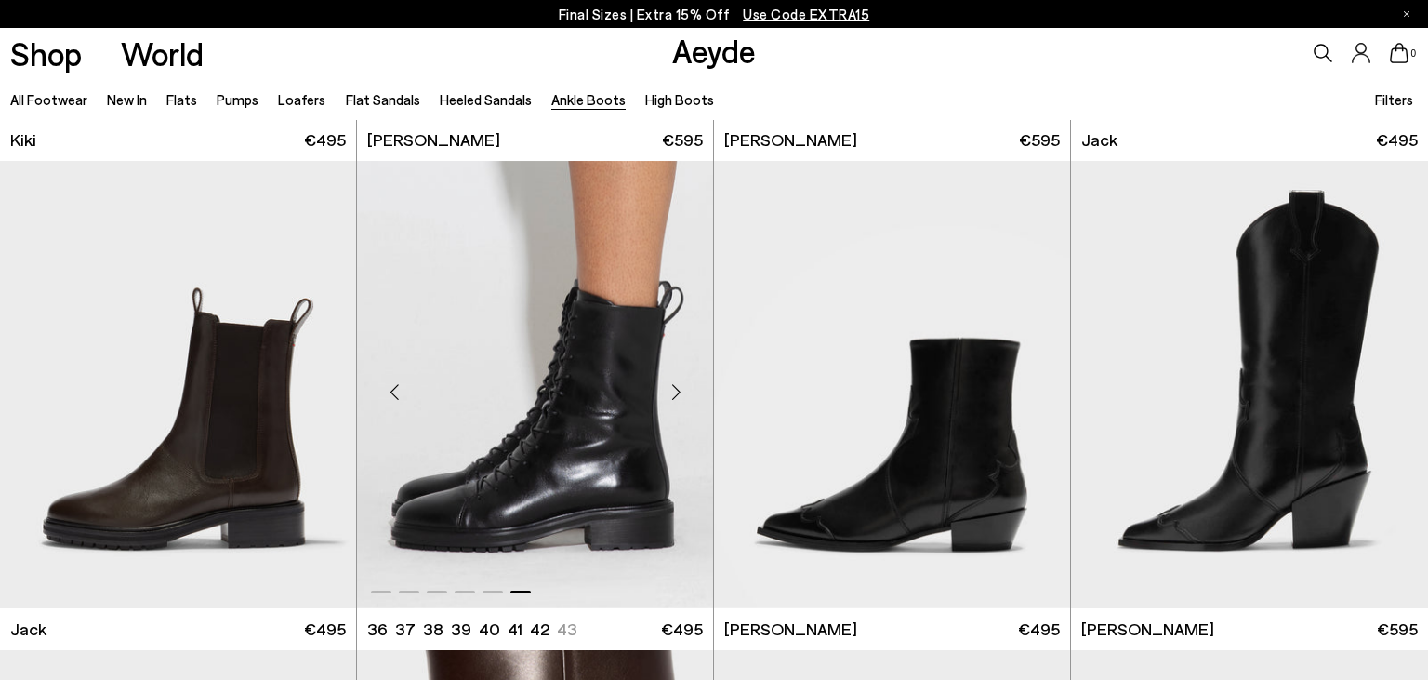
click at [676, 393] on div "Next slide" at bounding box center [676, 392] width 56 height 56
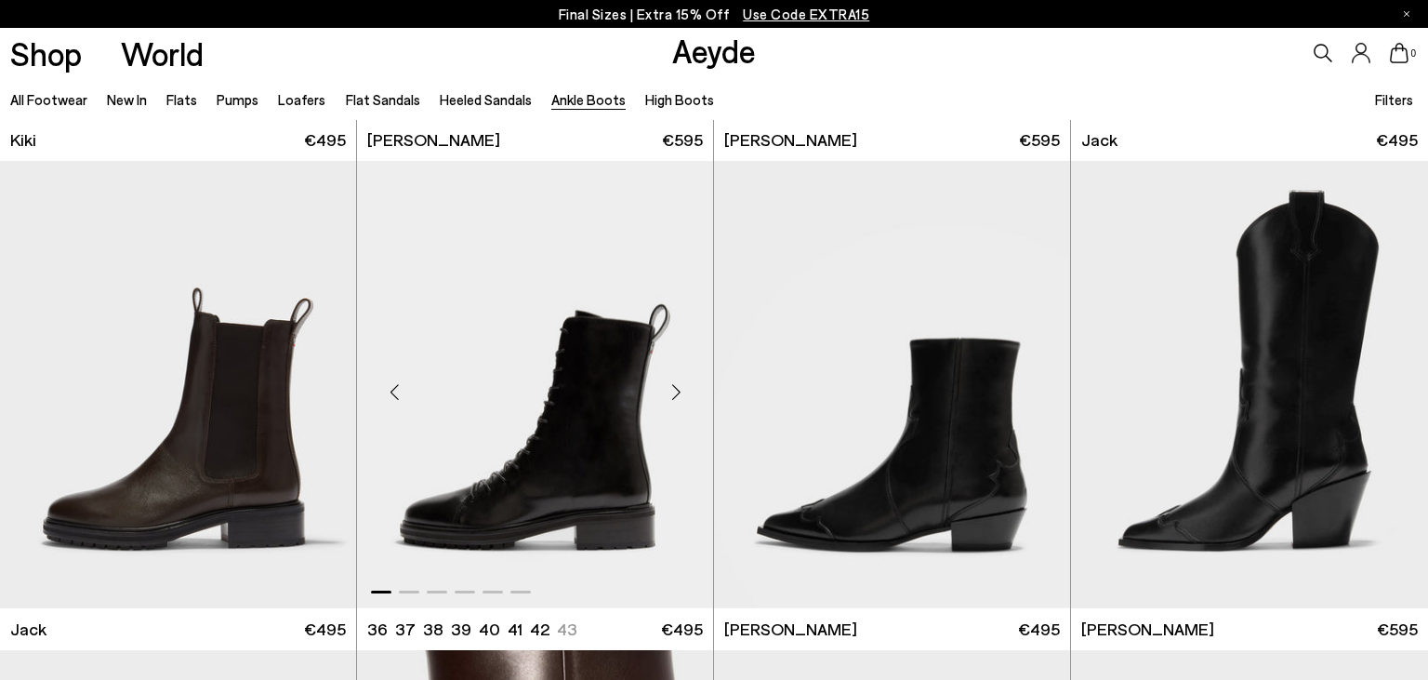
click at [676, 393] on div "Next slide" at bounding box center [676, 392] width 56 height 56
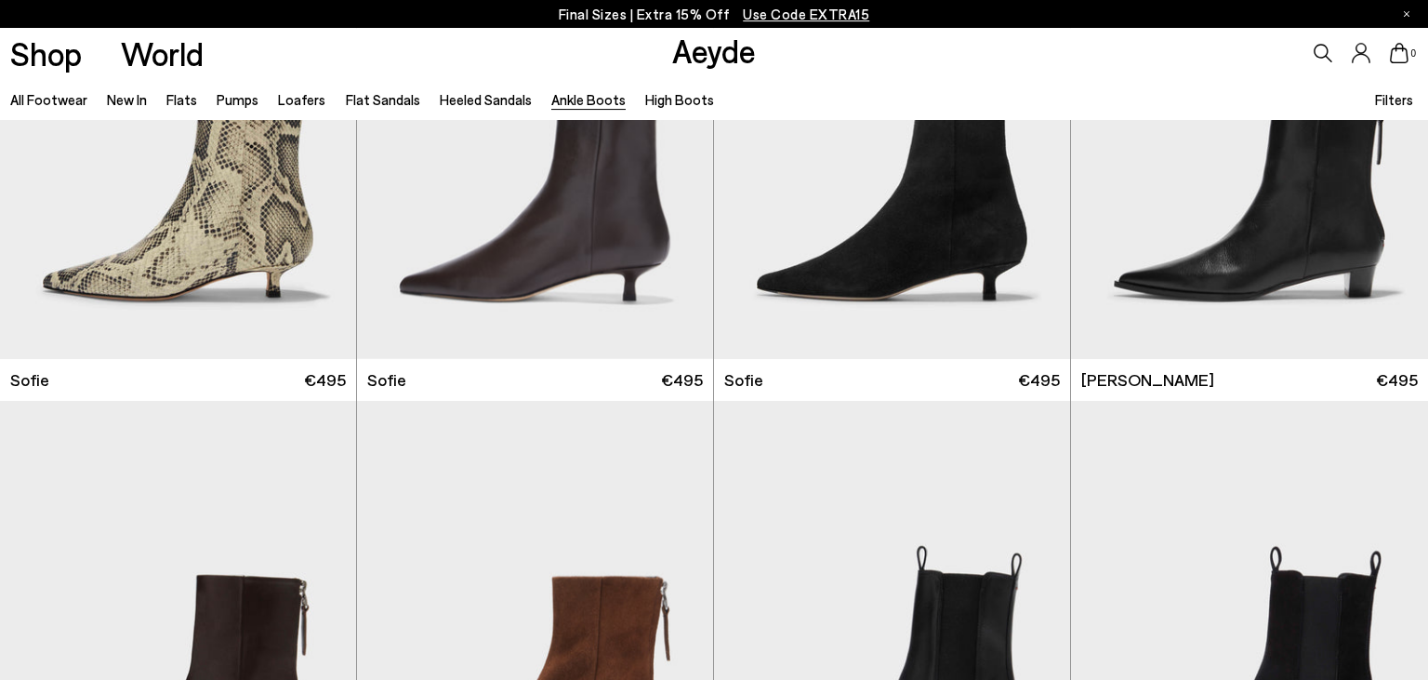
scroll to position [2159, 0]
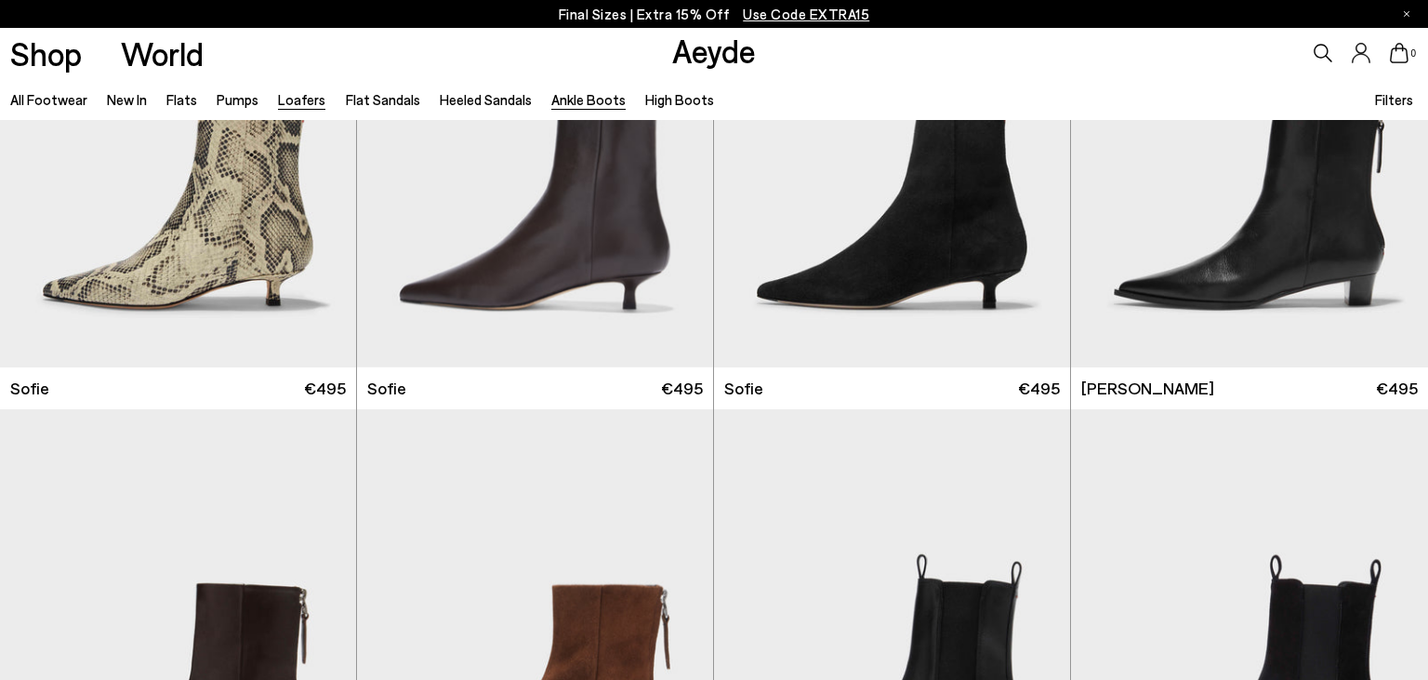
click at [301, 100] on link "Loafers" at bounding box center [301, 99] width 47 height 17
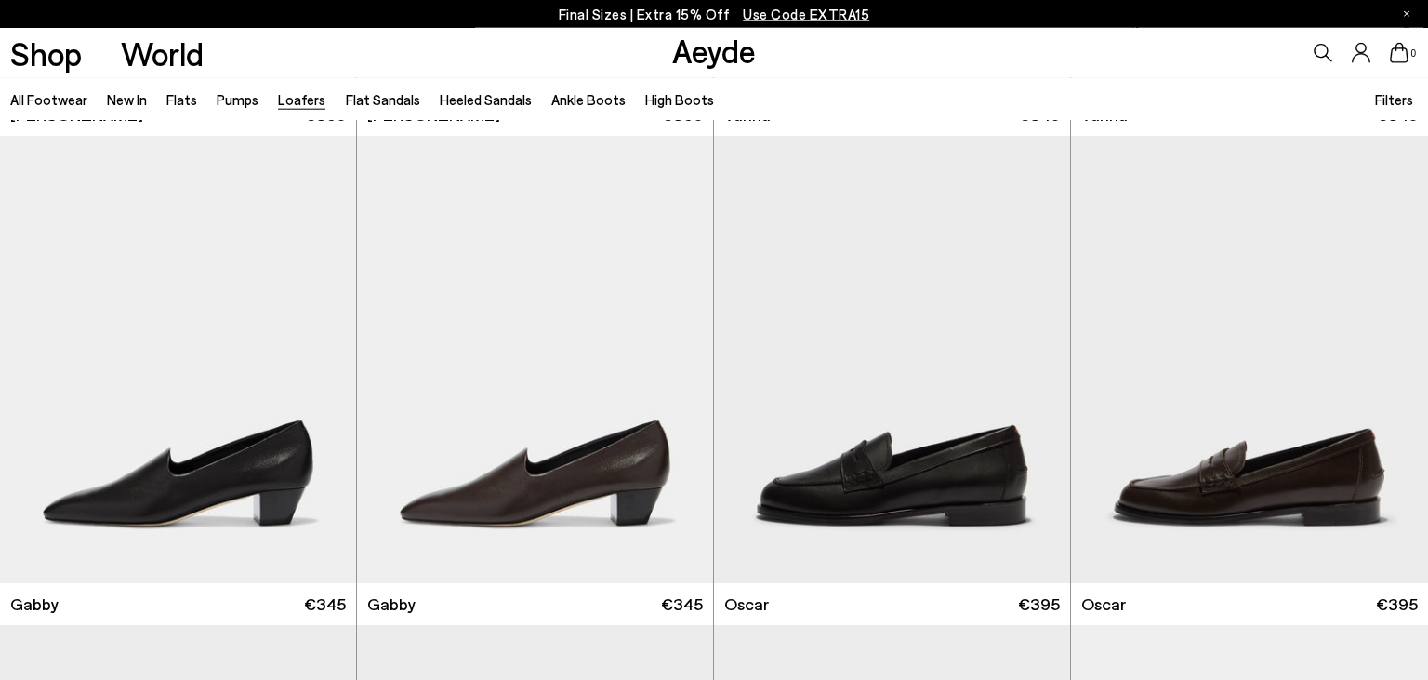
scroll to position [2504, 0]
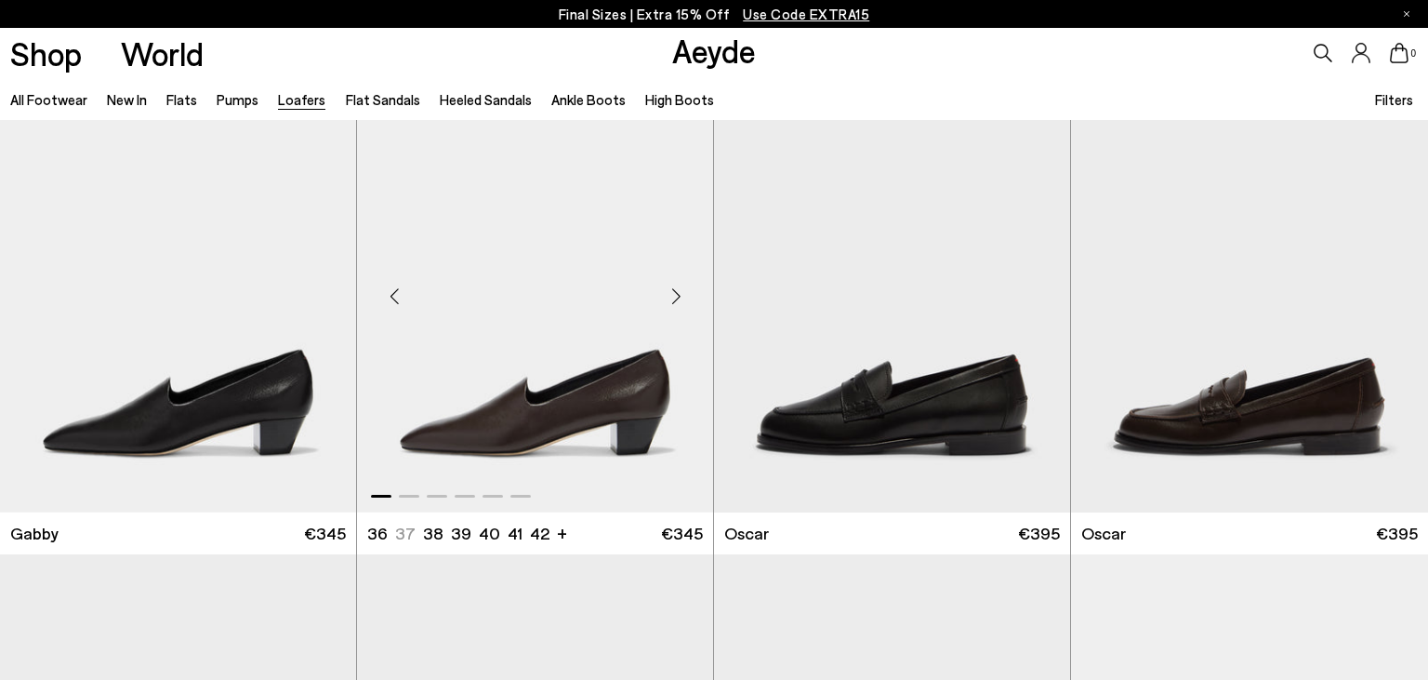
click at [674, 298] on div "Next slide" at bounding box center [676, 296] width 56 height 56
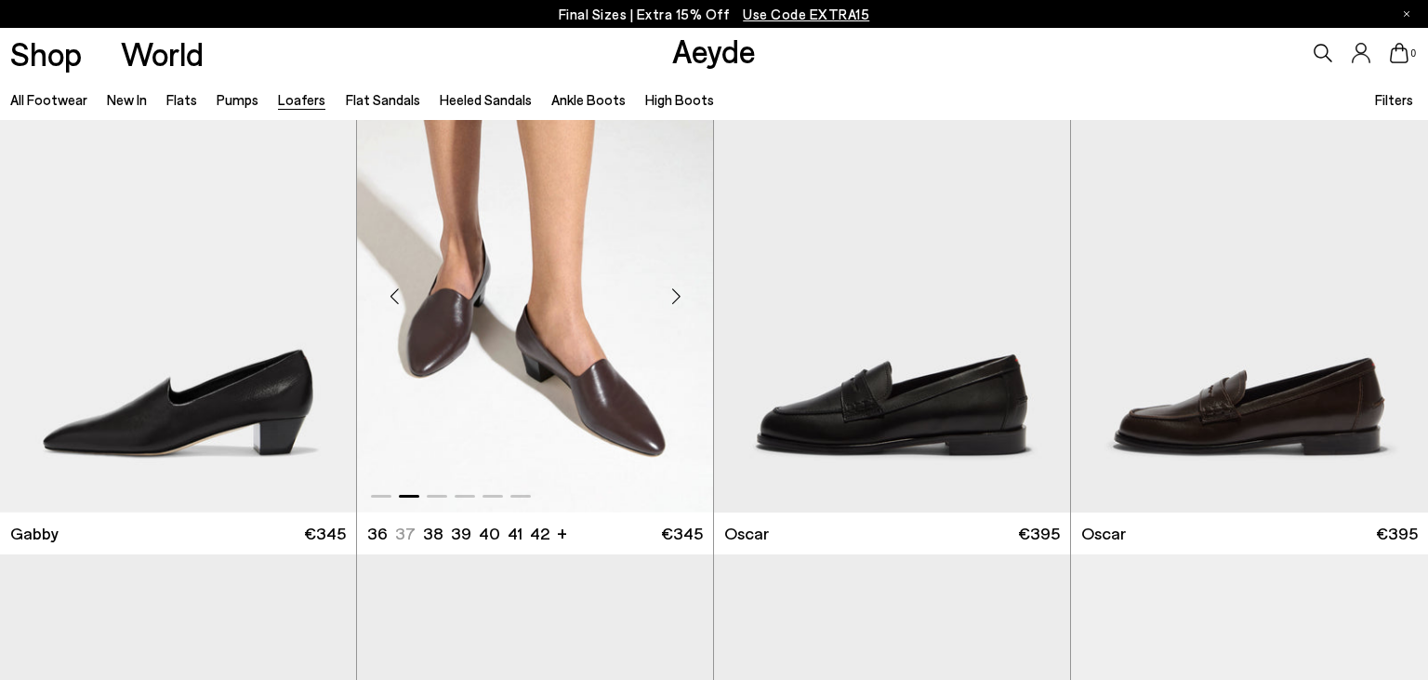
click at [674, 298] on div "Next slide" at bounding box center [676, 296] width 56 height 56
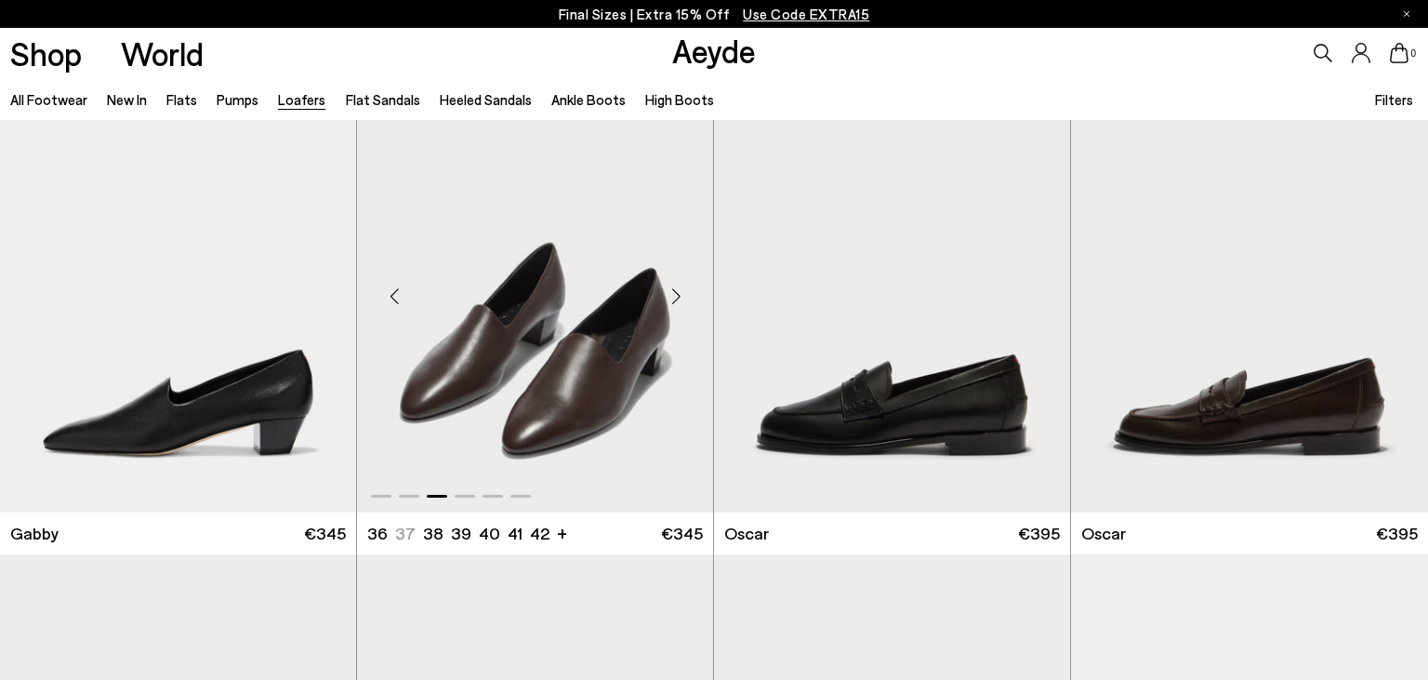
click at [674, 298] on div "Next slide" at bounding box center [676, 296] width 56 height 56
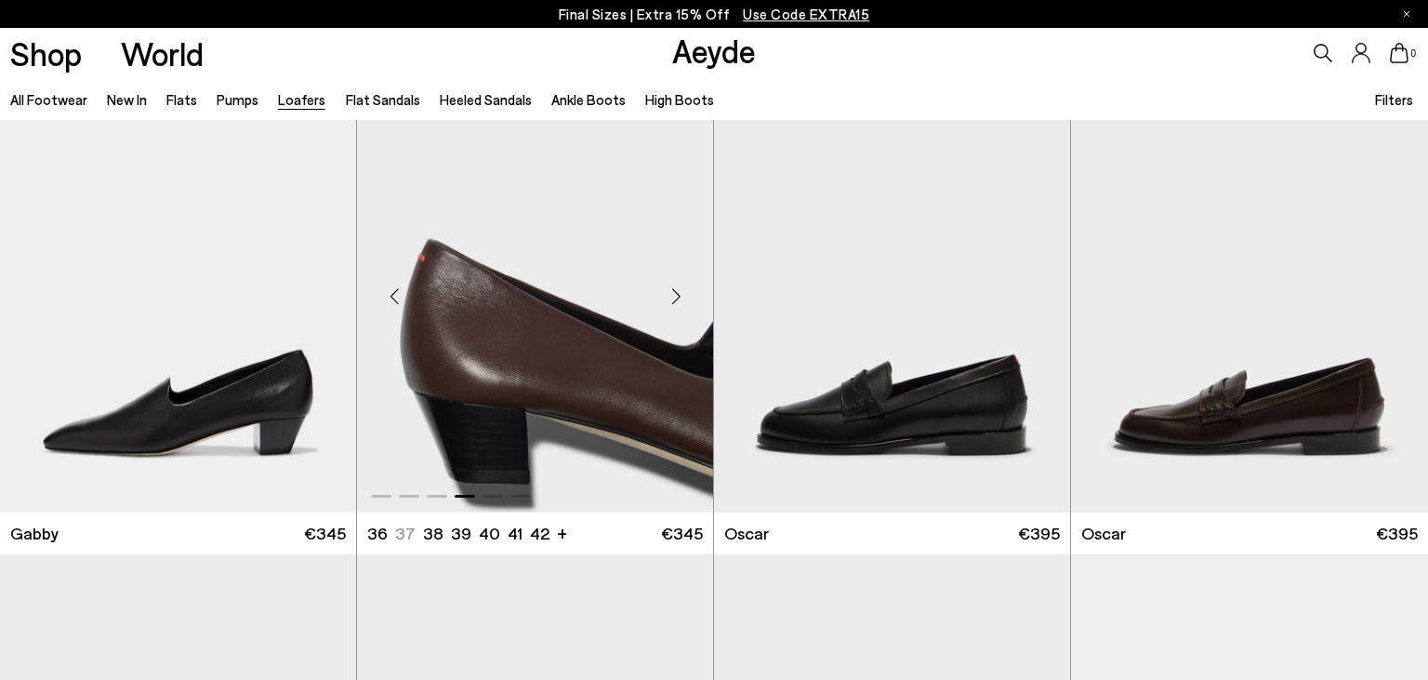
click at [674, 298] on div "Next slide" at bounding box center [676, 296] width 56 height 56
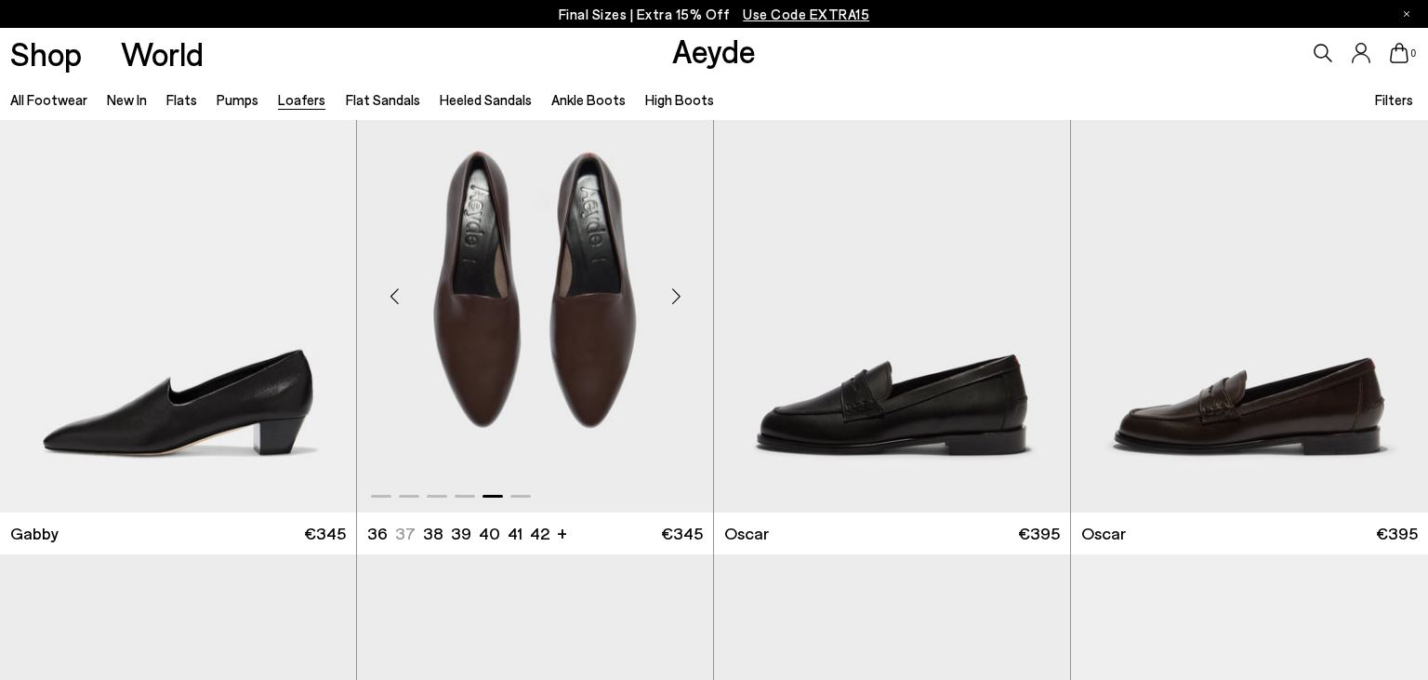
click at [674, 298] on div "Next slide" at bounding box center [676, 296] width 56 height 56
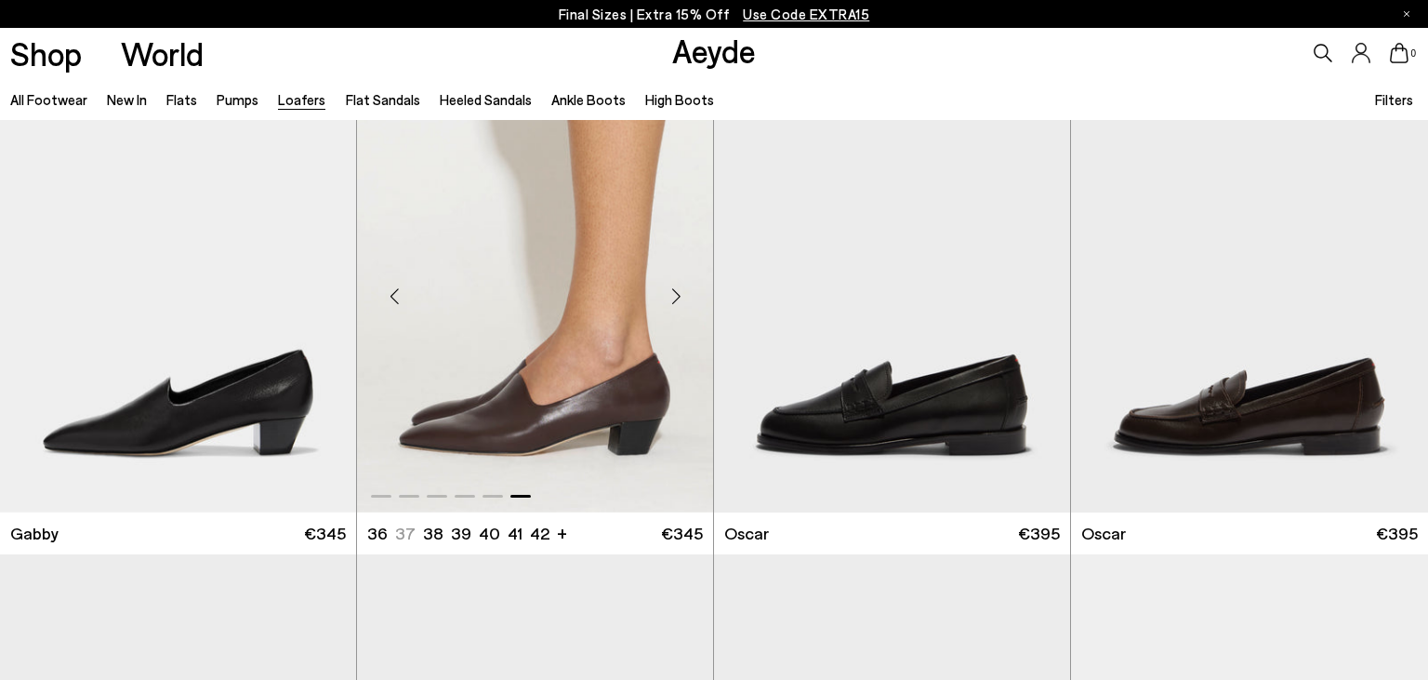
click at [674, 298] on div "Next slide" at bounding box center [676, 296] width 56 height 56
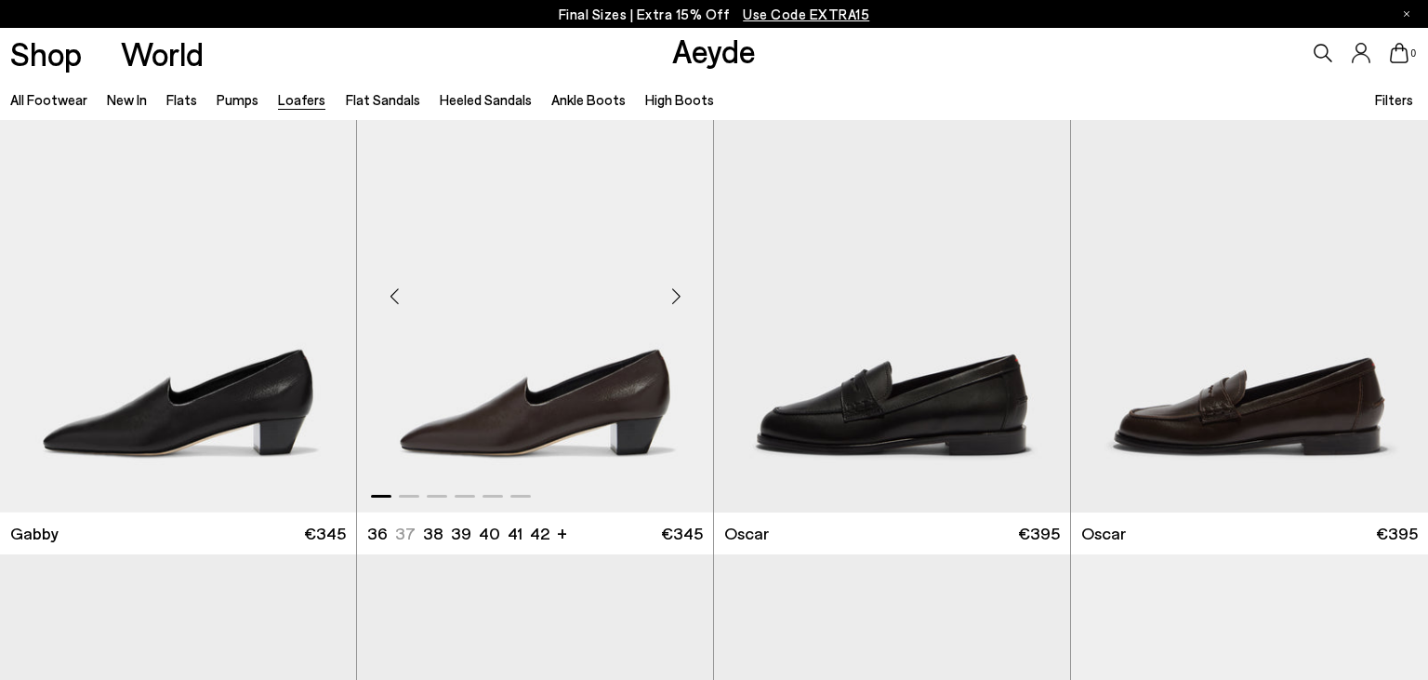
click at [674, 298] on div "Next slide" at bounding box center [676, 296] width 56 height 56
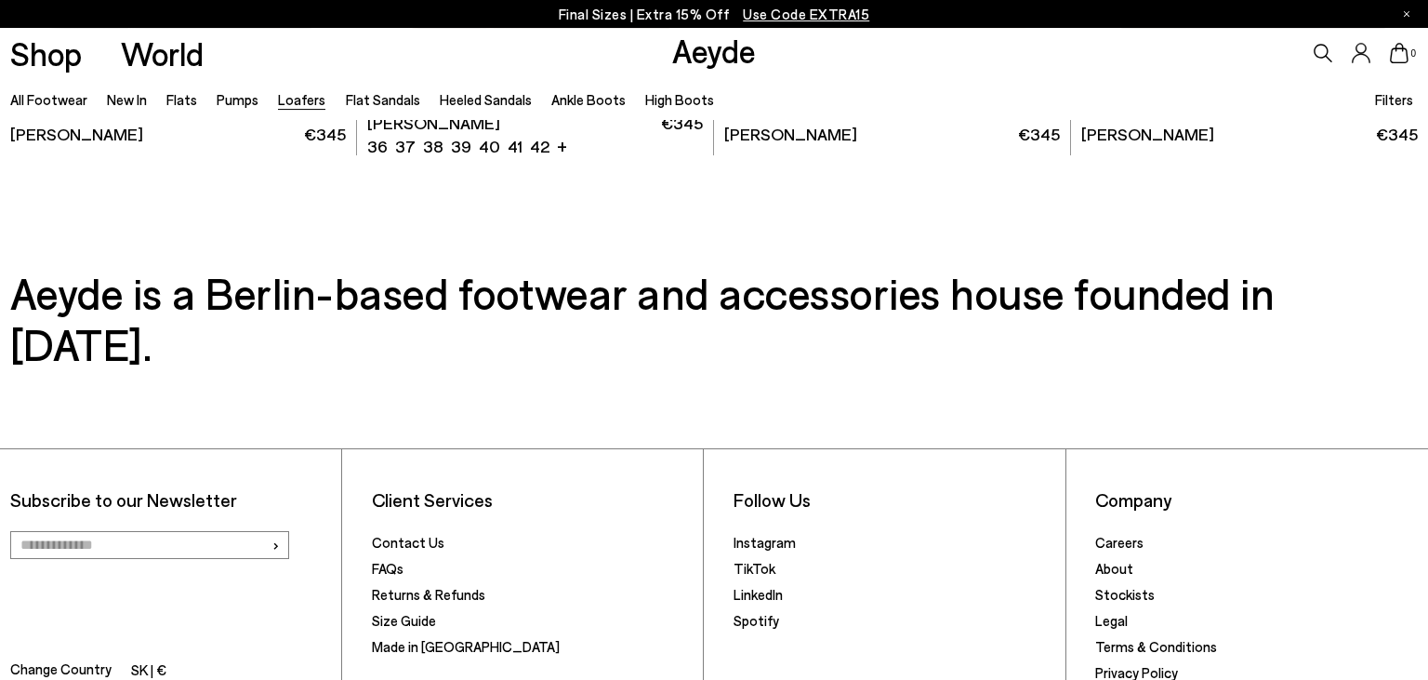
scroll to position [3977, 0]
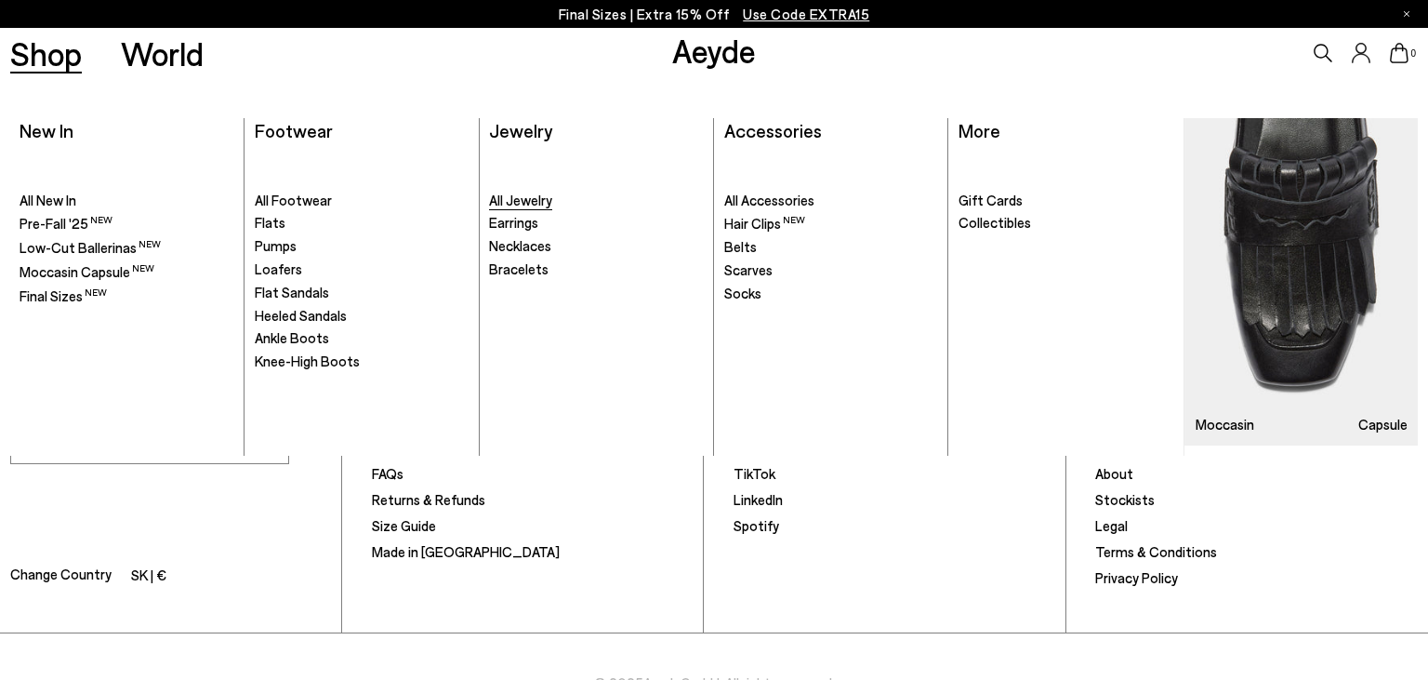
click at [538, 197] on span "All Jewelry" at bounding box center [520, 200] width 63 height 17
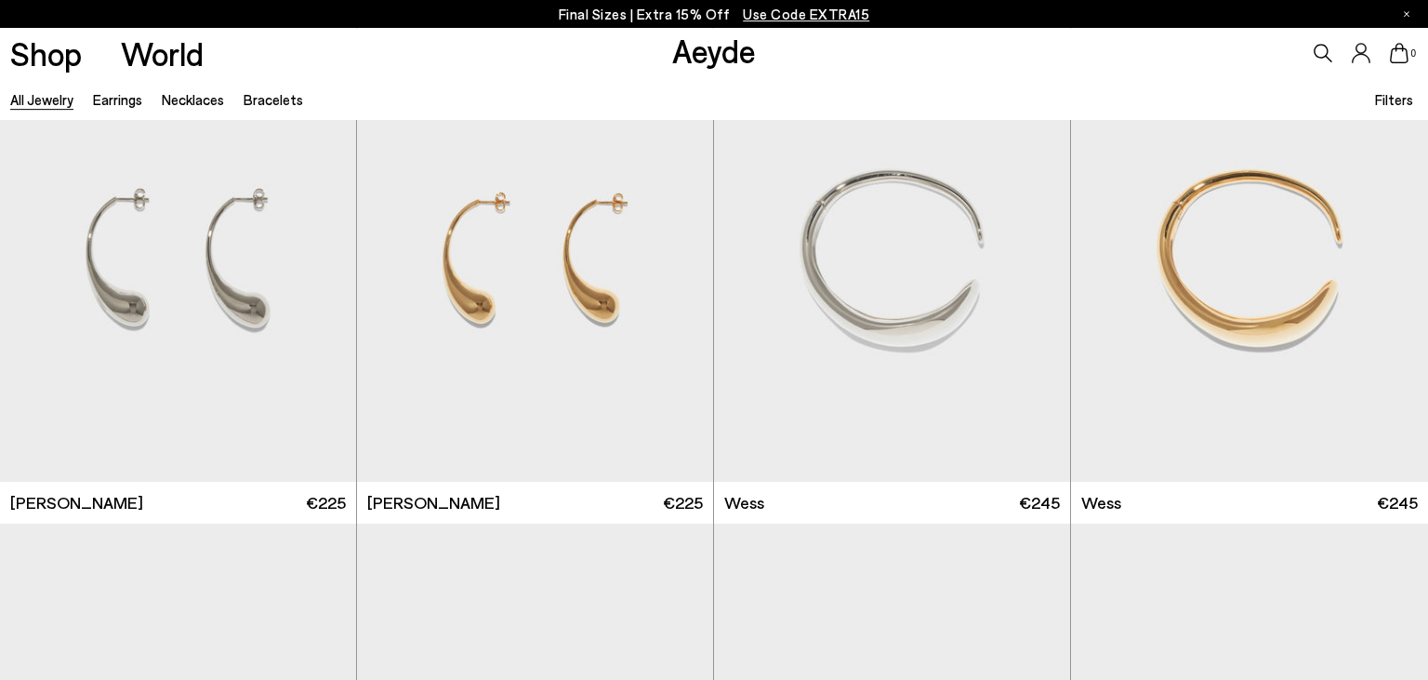
scroll to position [589, 0]
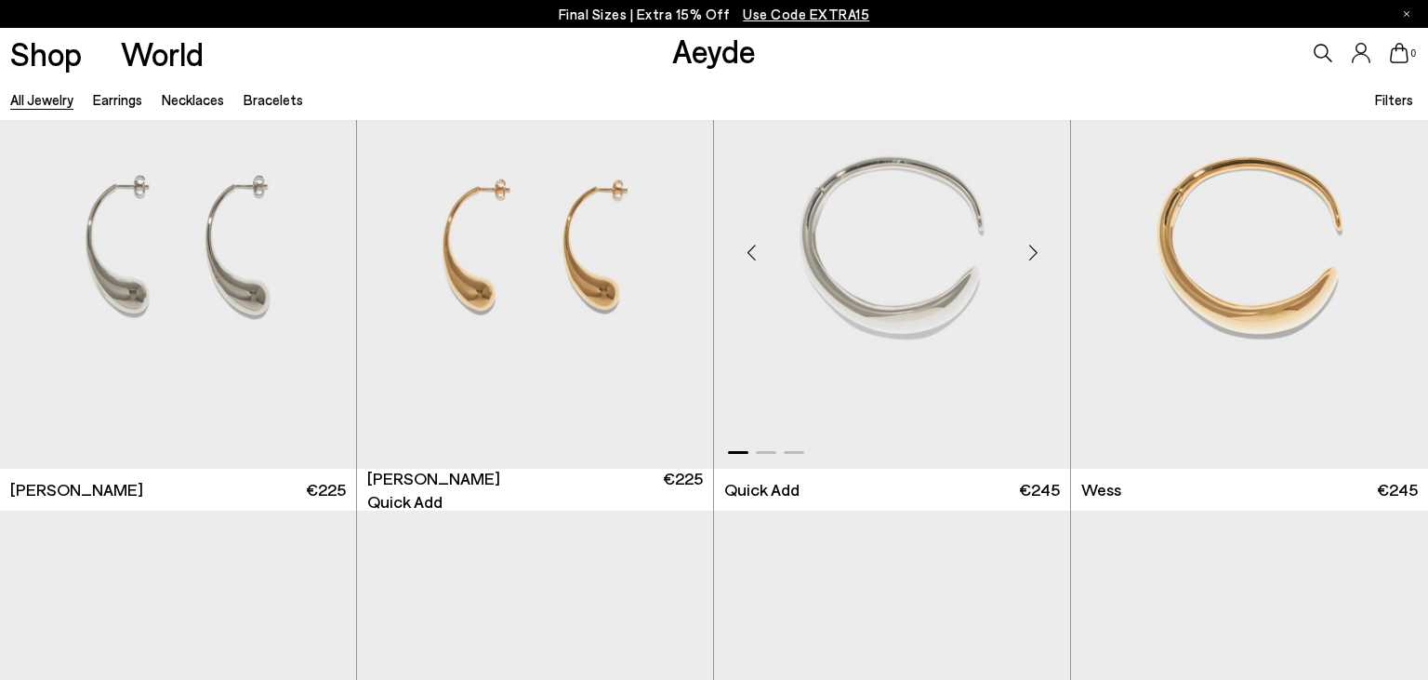
click at [1029, 256] on div "Next slide" at bounding box center [1033, 253] width 56 height 56
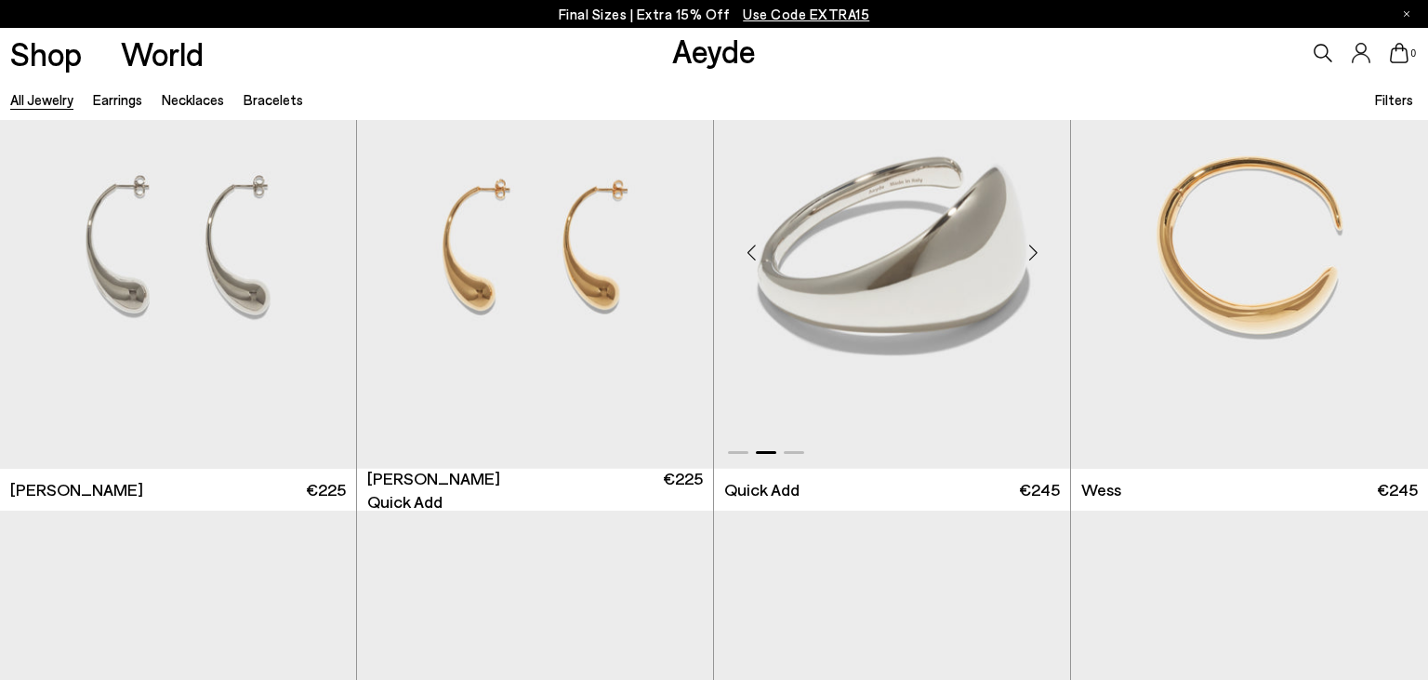
click at [1029, 256] on div "Next slide" at bounding box center [1033, 253] width 56 height 56
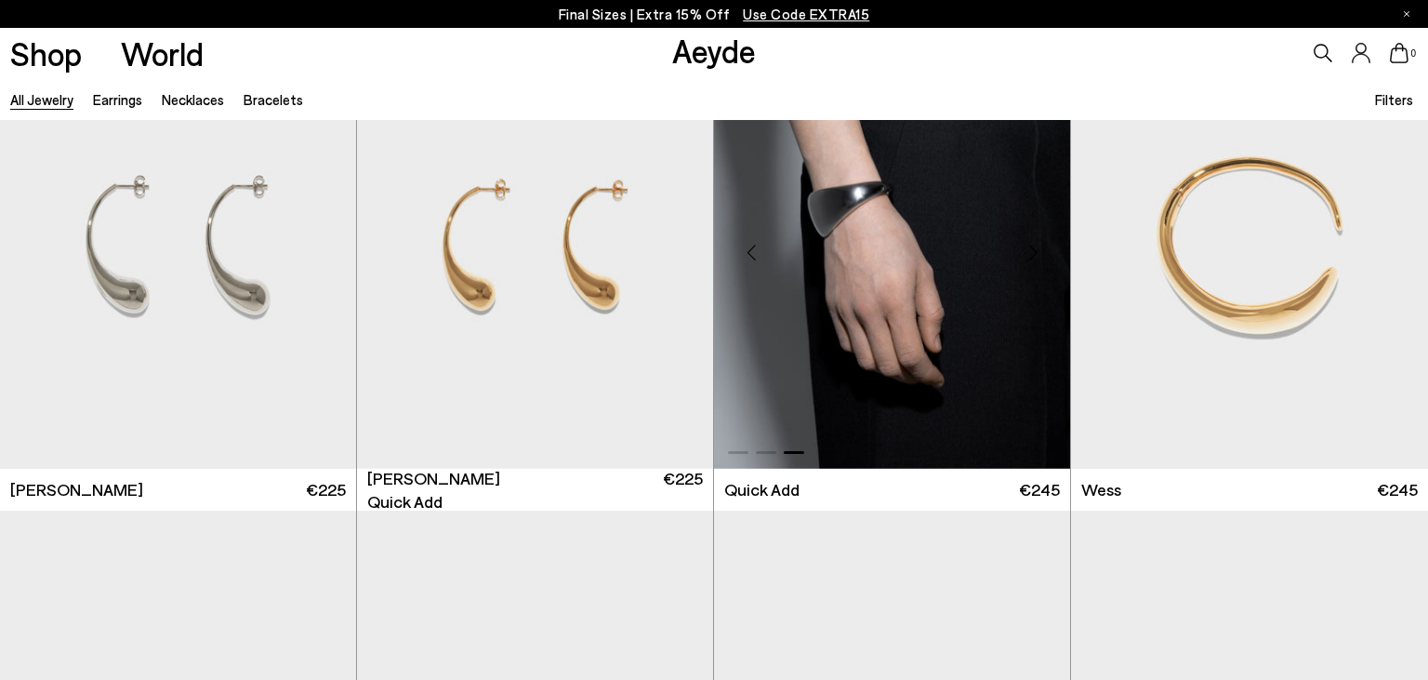
click at [1029, 256] on div "Next slide" at bounding box center [1033, 253] width 56 height 56
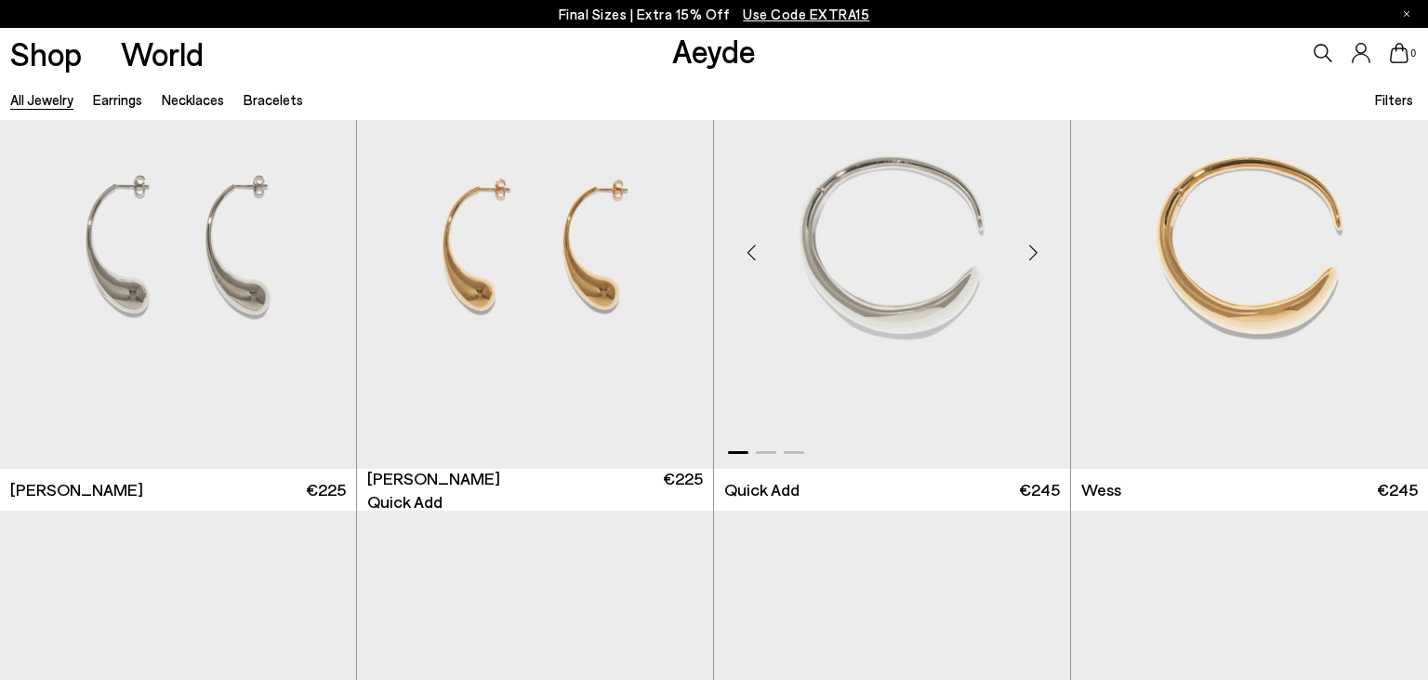
click at [1029, 256] on div "Next slide" at bounding box center [1033, 253] width 56 height 56
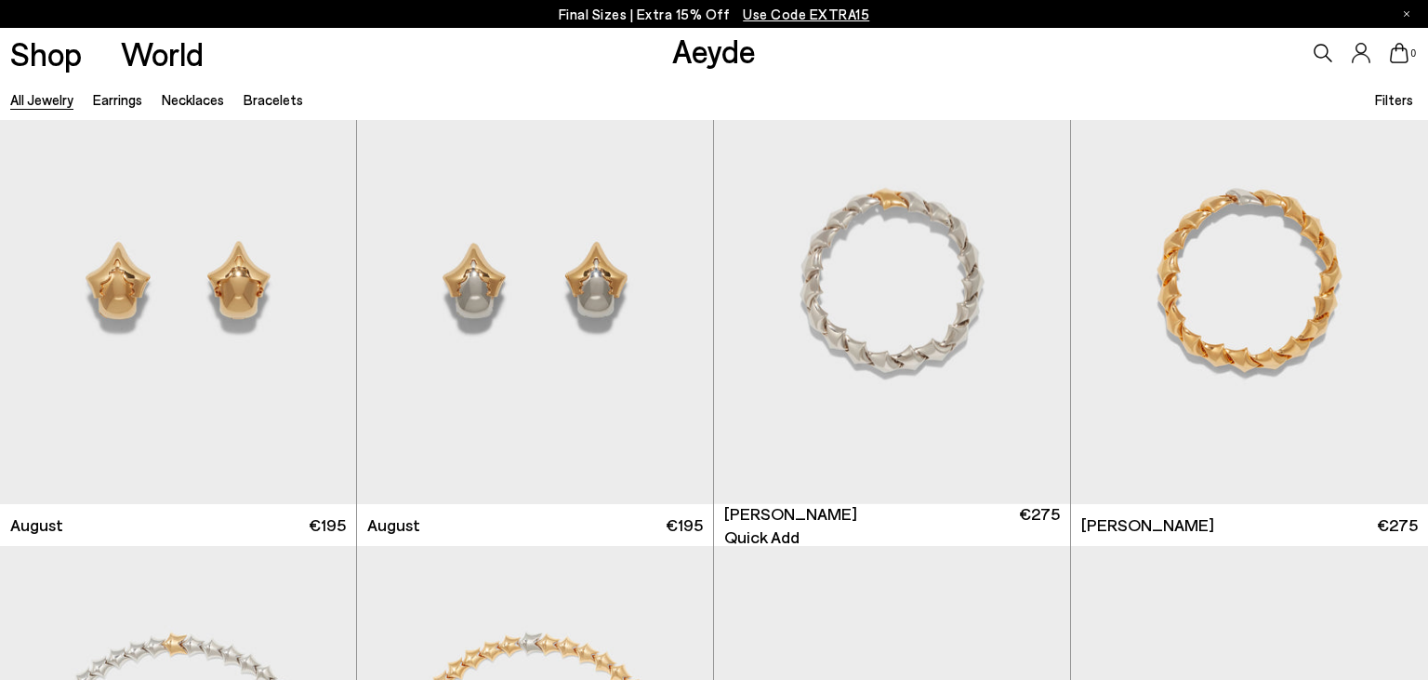
scroll to position [5499, 0]
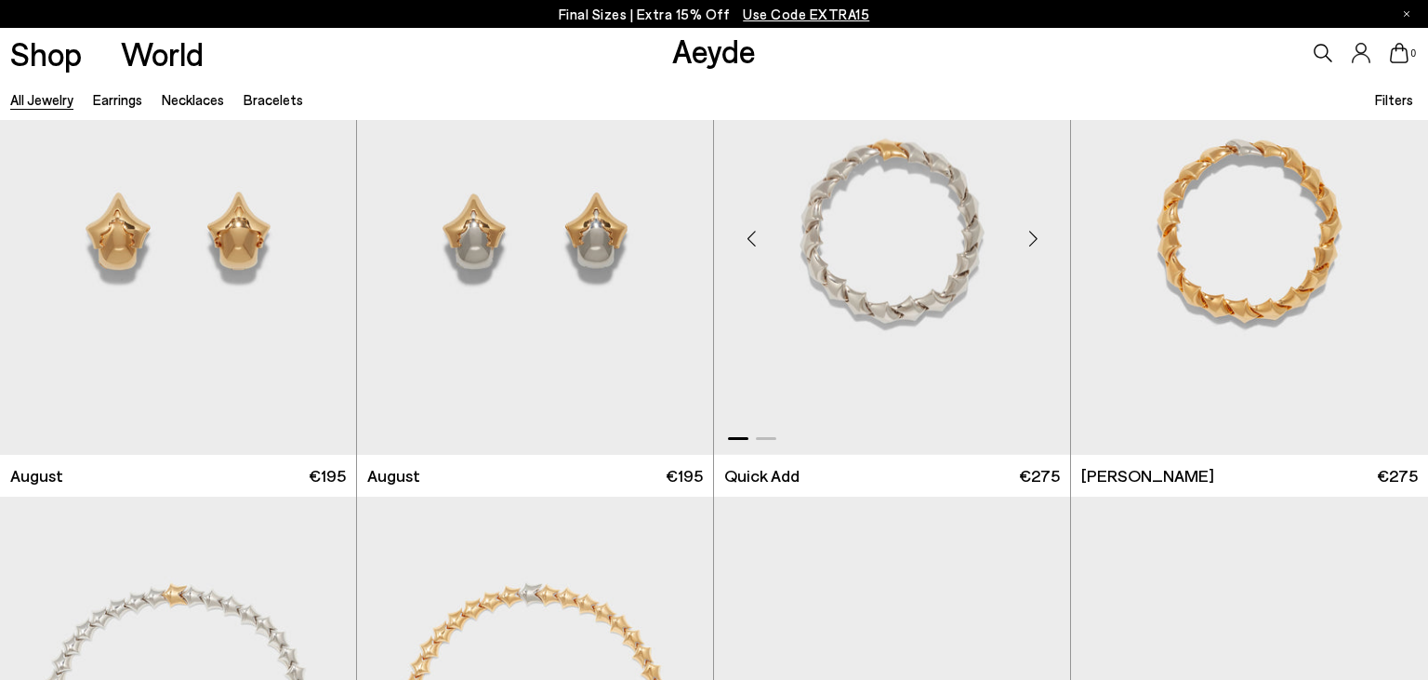
click at [1032, 241] on div "Next slide" at bounding box center [1033, 238] width 56 height 56
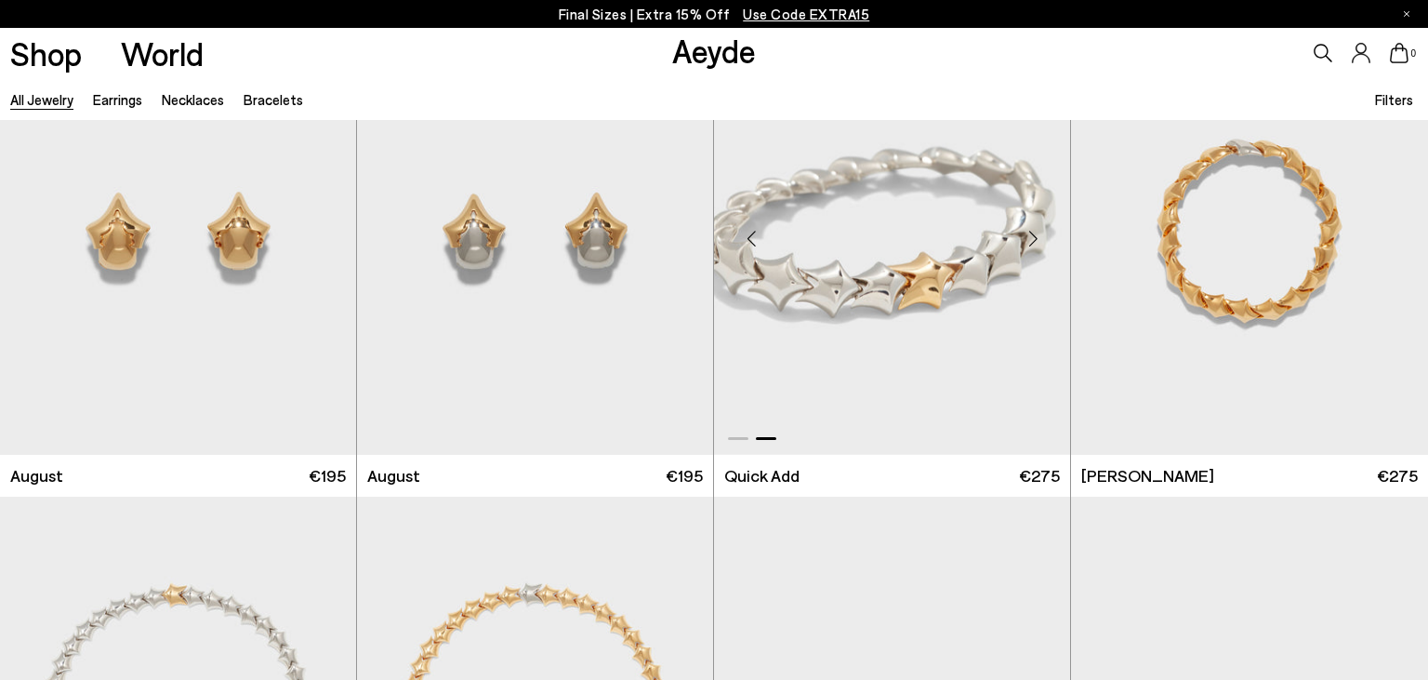
click at [1032, 241] on div "Next slide" at bounding box center [1033, 238] width 56 height 56
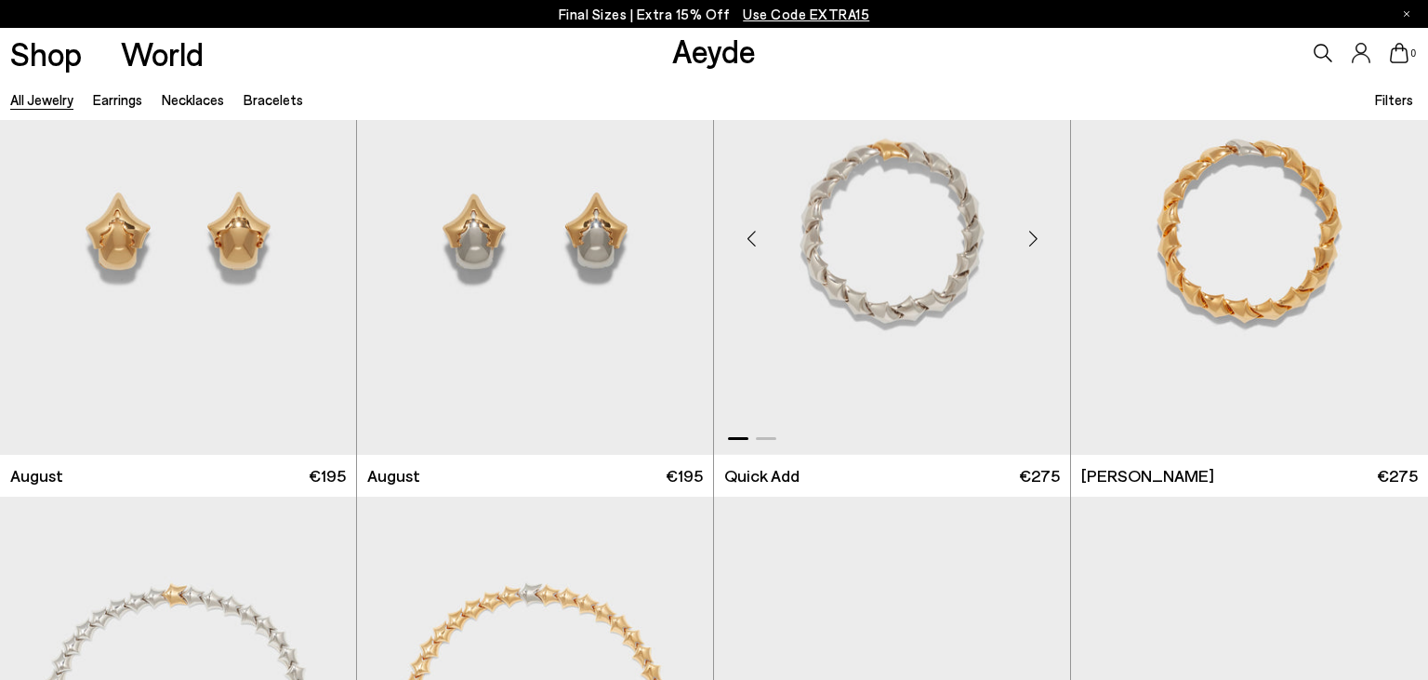
click at [1032, 241] on div "Next slide" at bounding box center [1033, 238] width 56 height 56
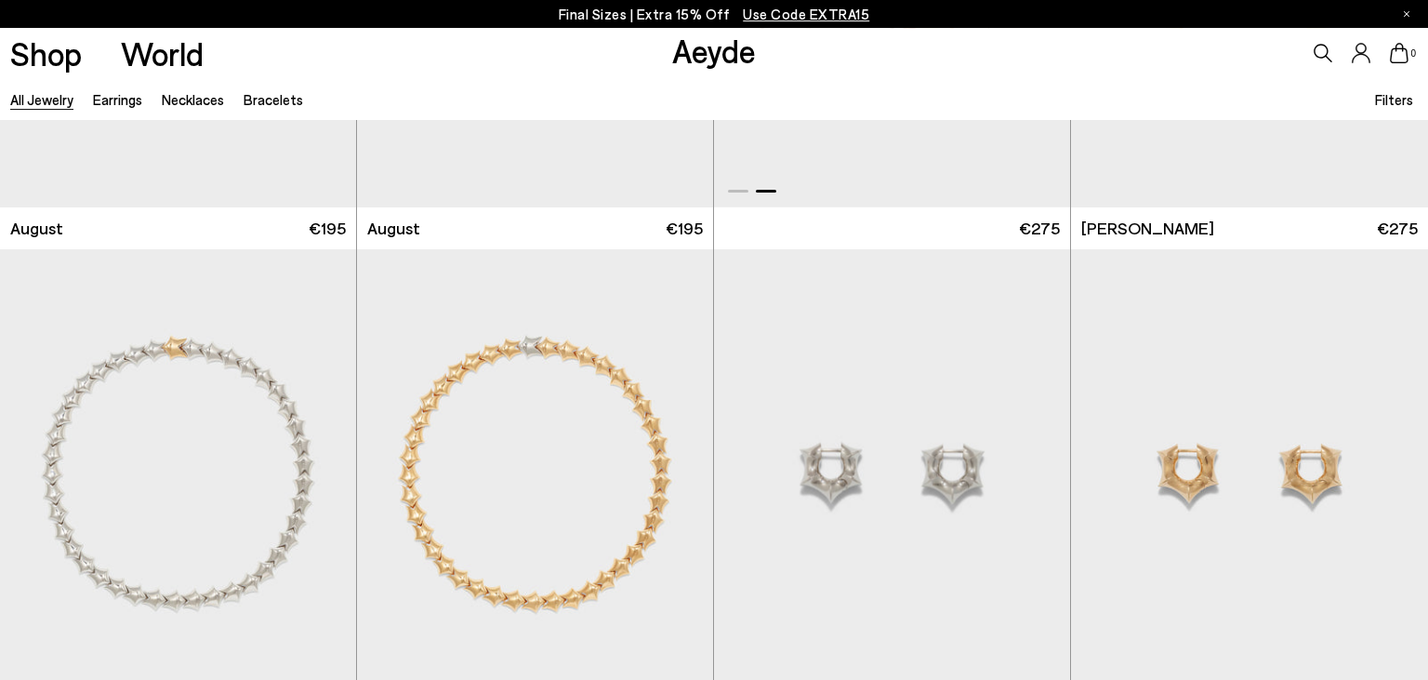
scroll to position [5941, 0]
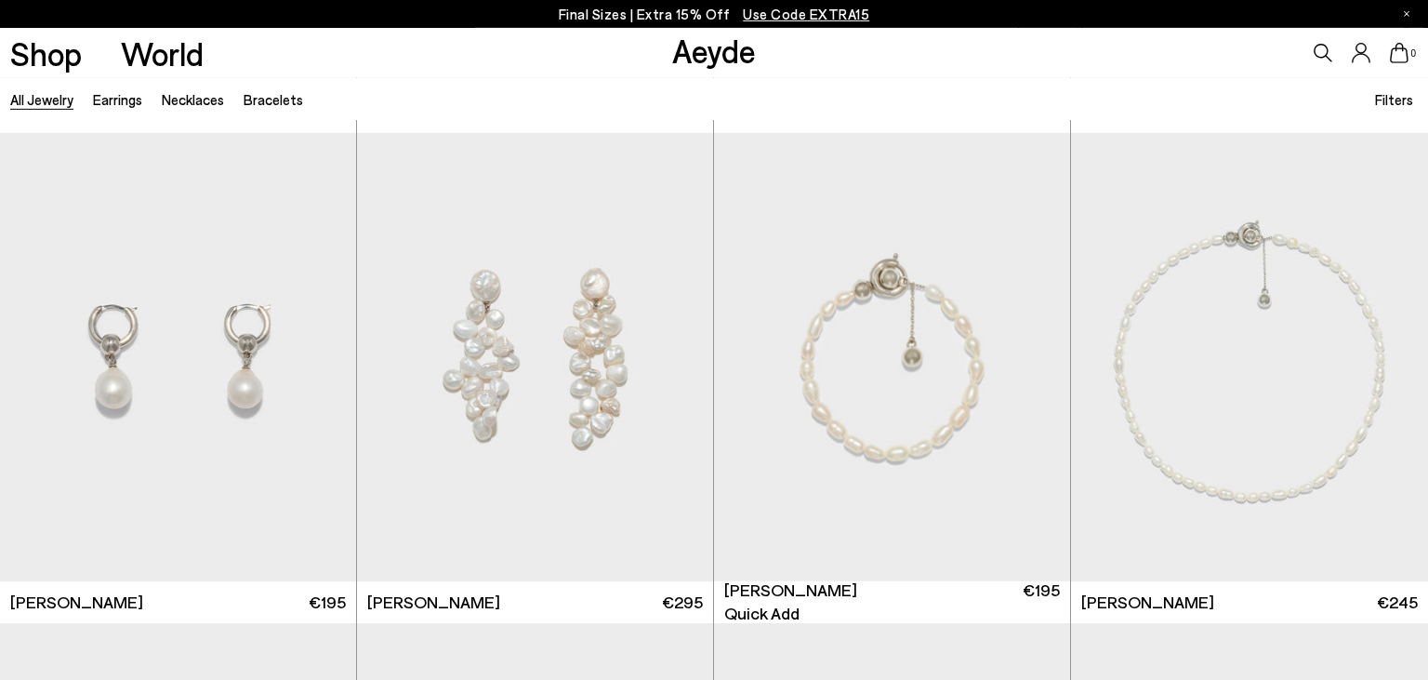
scroll to position [6825, 0]
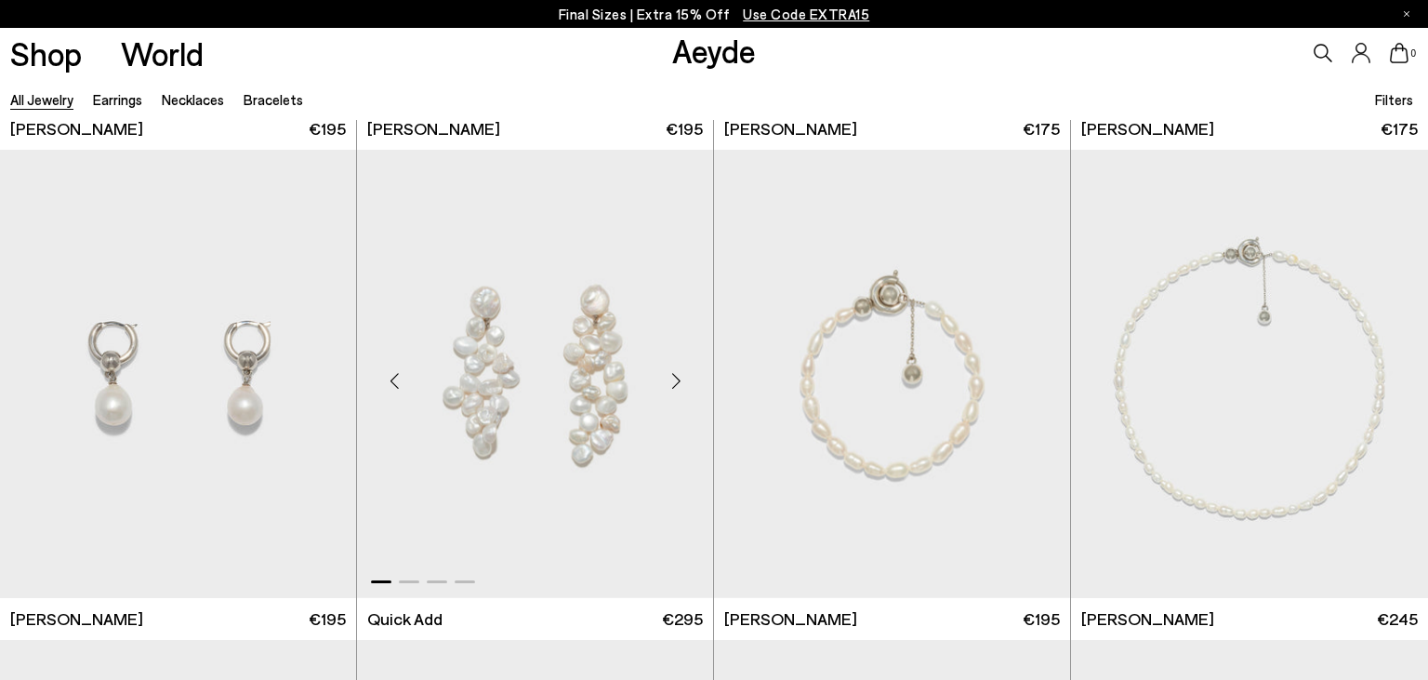
click at [677, 382] on div "Next slide" at bounding box center [676, 381] width 56 height 56
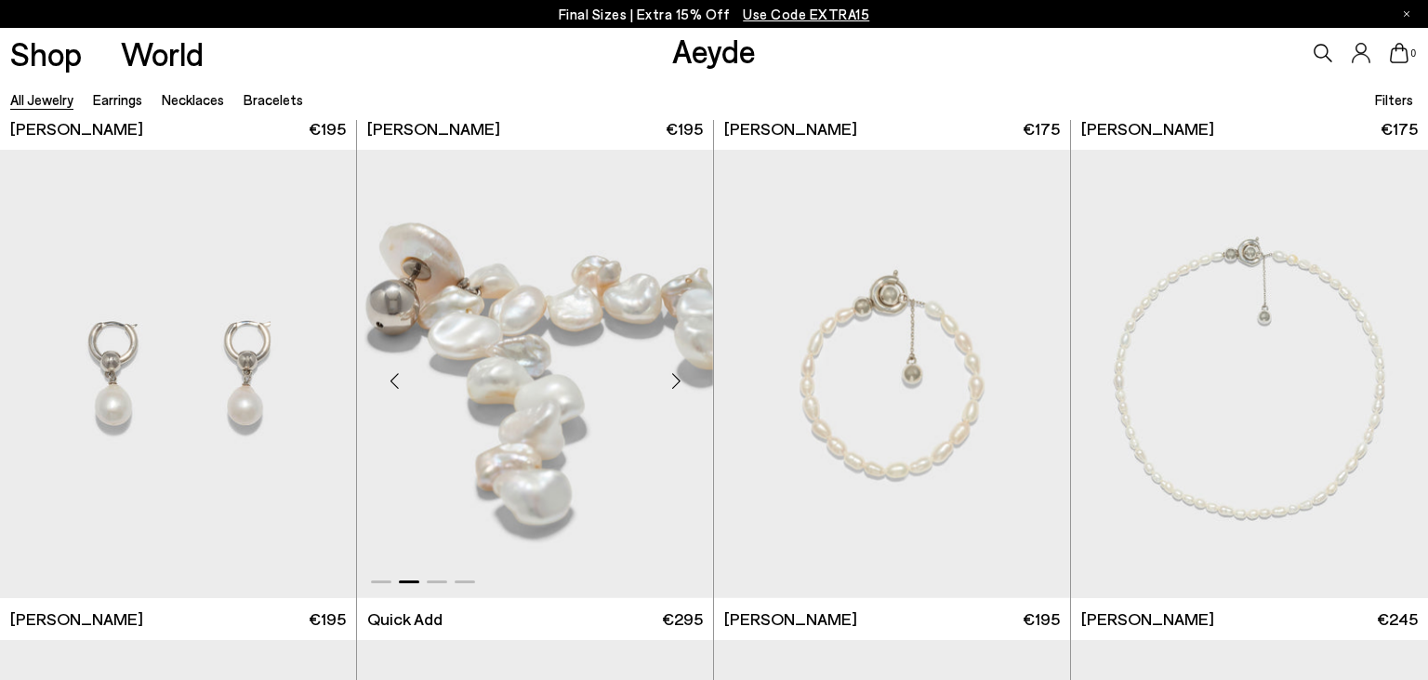
click at [677, 382] on div "Next slide" at bounding box center [676, 381] width 56 height 56
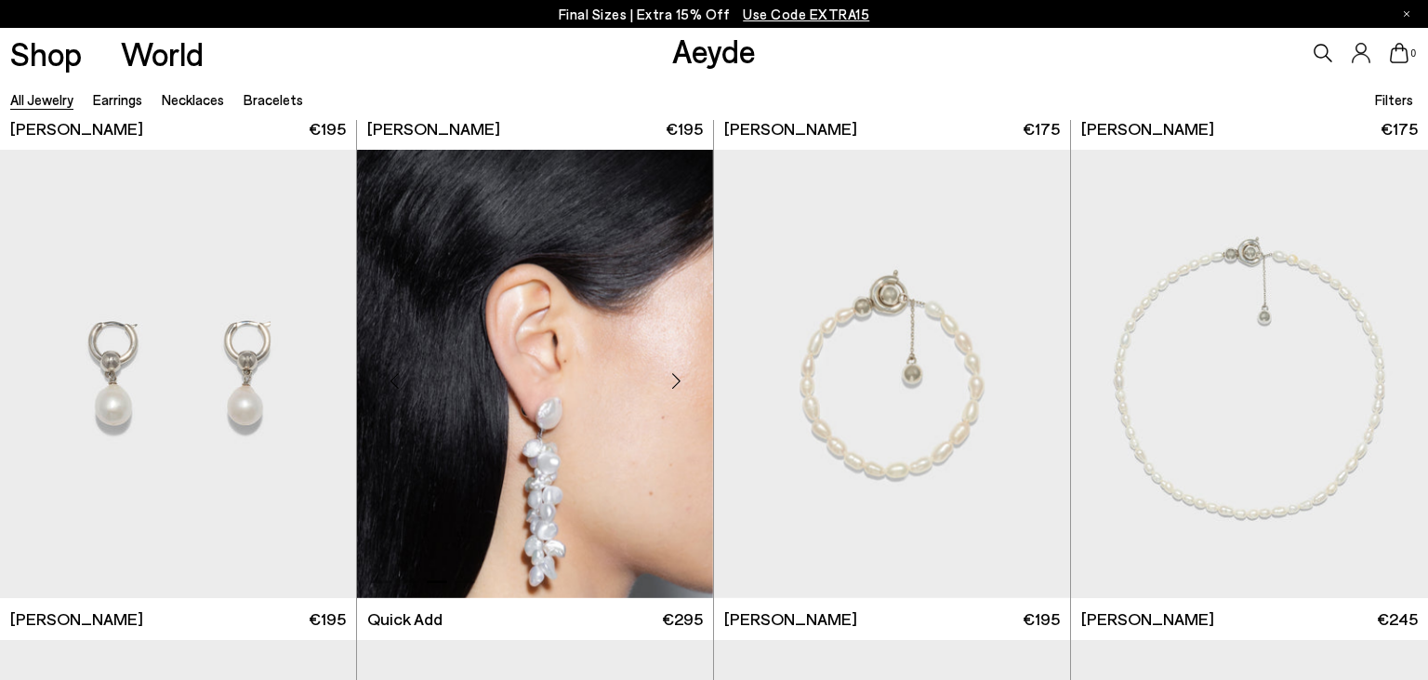
click at [677, 382] on div "Next slide" at bounding box center [676, 381] width 56 height 56
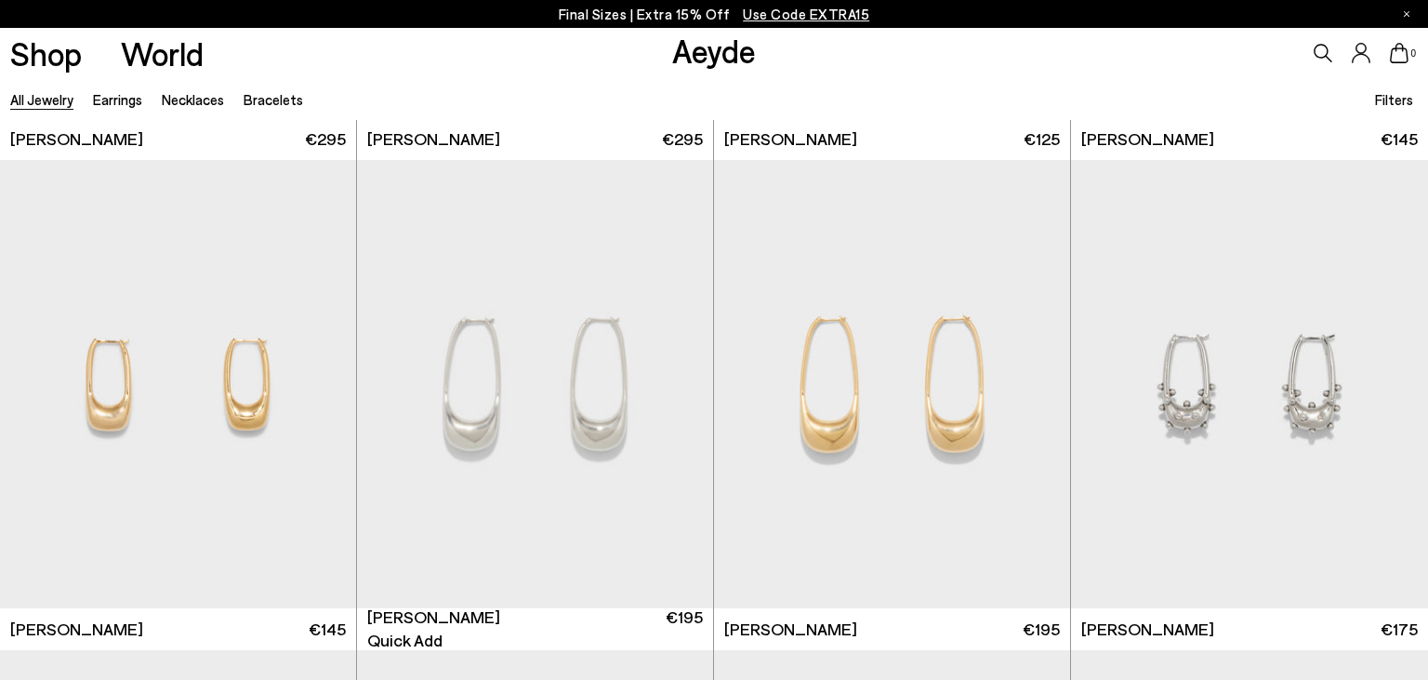
scroll to position [7807, 0]
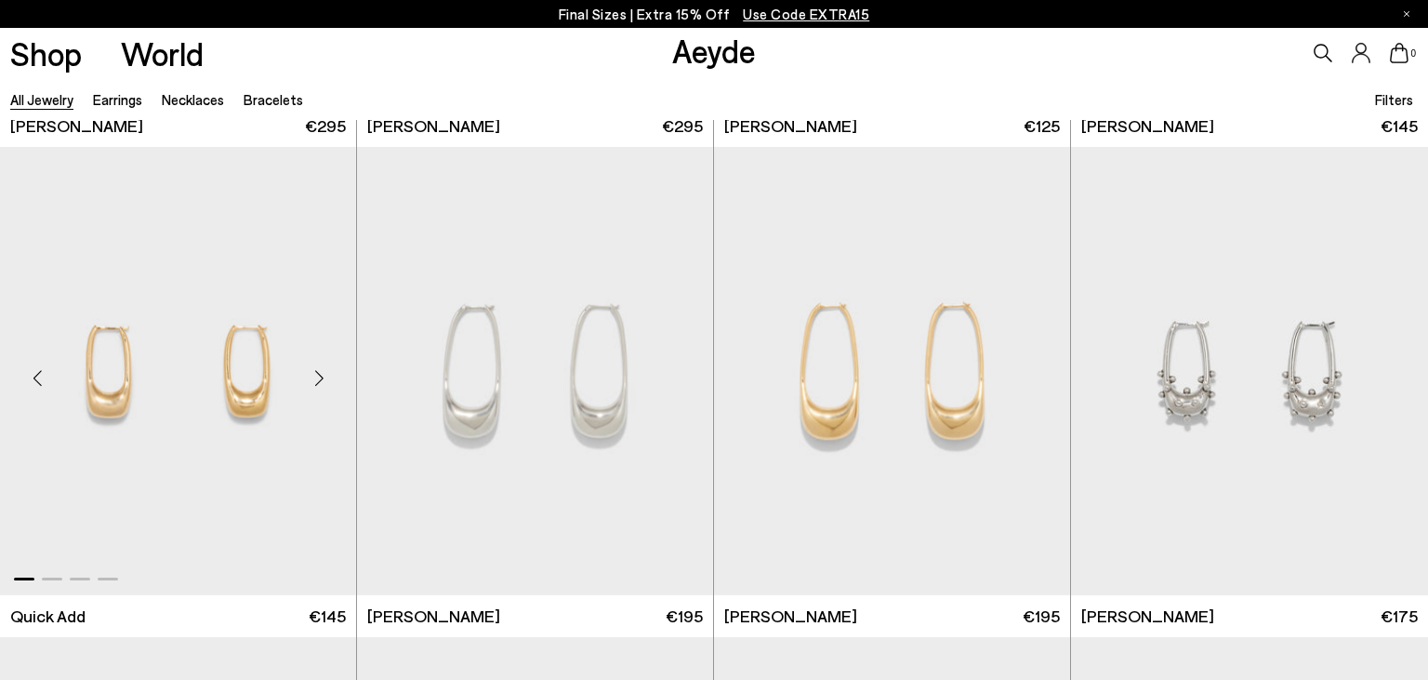
click at [325, 377] on div "Next slide" at bounding box center [319, 379] width 56 height 56
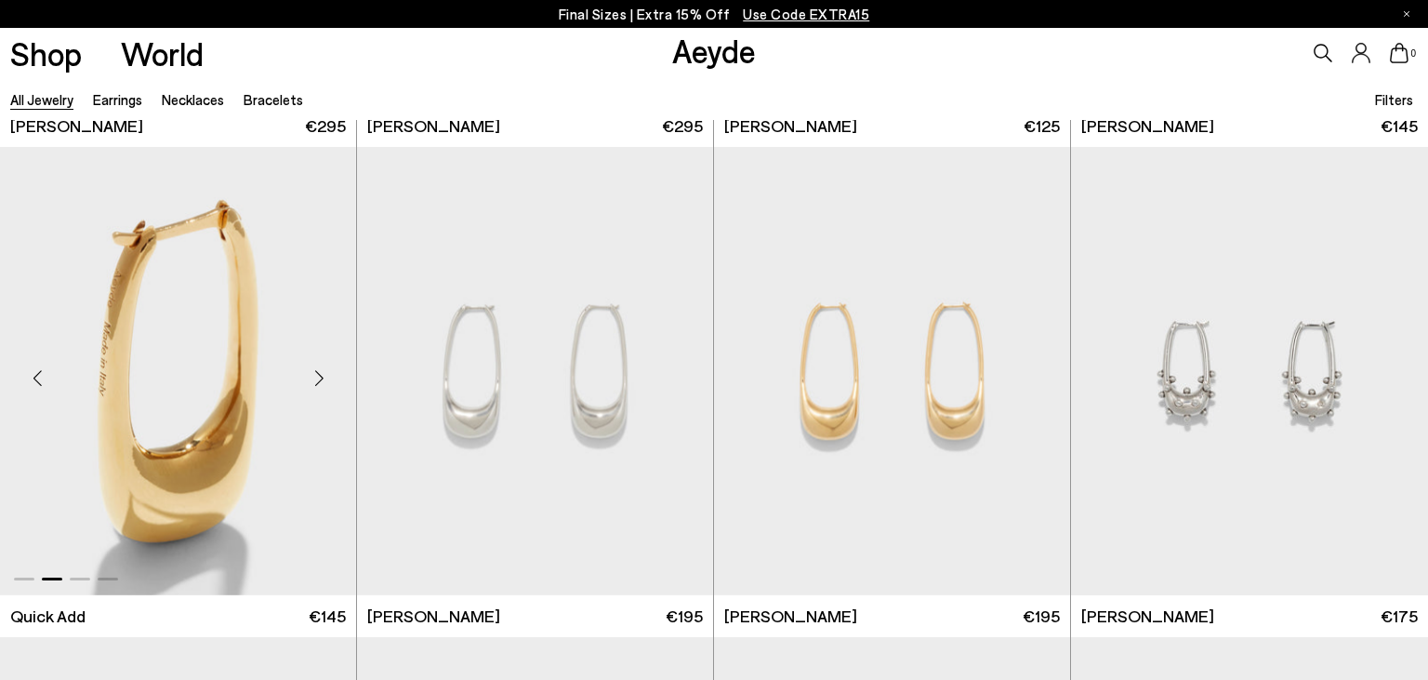
click at [325, 377] on div "Next slide" at bounding box center [319, 379] width 56 height 56
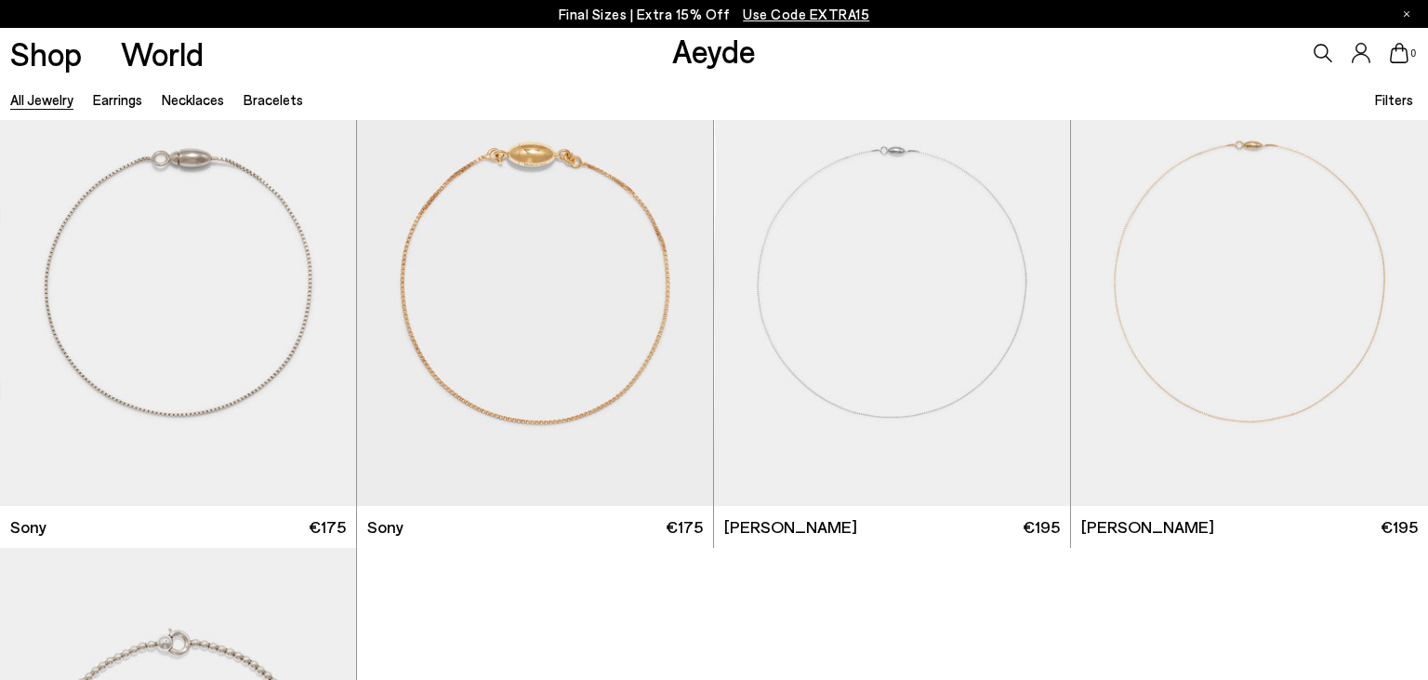
scroll to position [11097, 0]
